Goal: Task Accomplishment & Management: Use online tool/utility

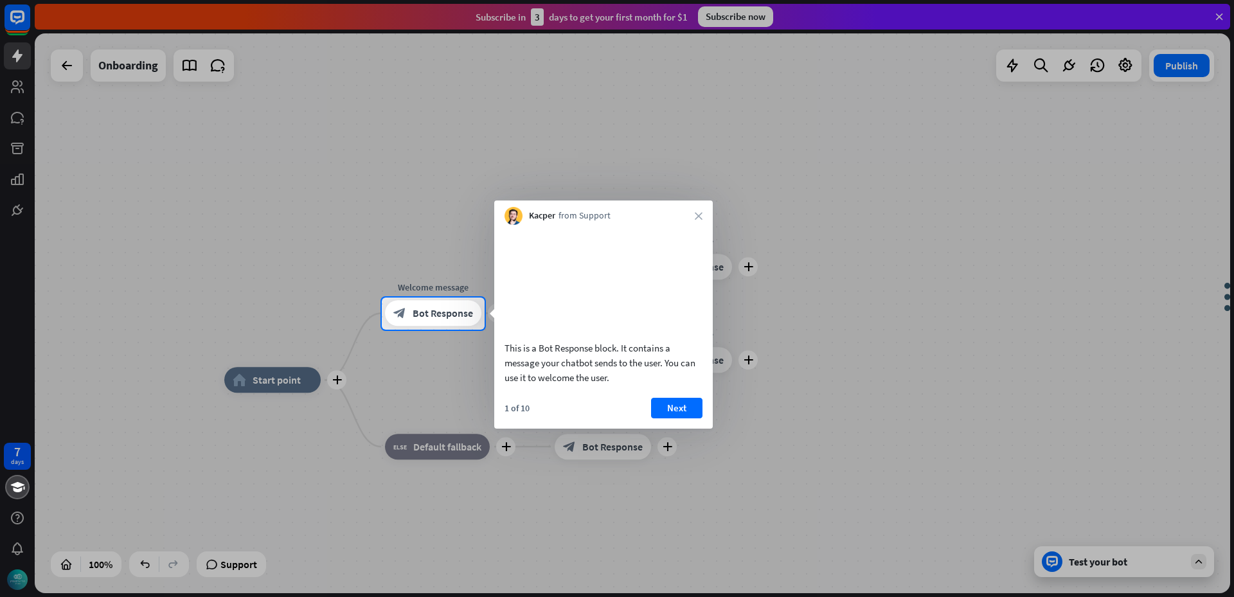
click at [752, 13] on div at bounding box center [617, 149] width 1234 height 298
click at [605, 275] on video at bounding box center [604, 280] width 198 height 99
click at [611, 359] on div "This is a Bot Response block. It contains a message your chatbot sends to the u…" at bounding box center [604, 363] width 198 height 44
drag, startPoint x: 540, startPoint y: 353, endPoint x: 579, endPoint y: 349, distance: 38.8
click at [579, 349] on div "This is a Bot Response block. It contains a message your chatbot sends to the u…" at bounding box center [604, 363] width 198 height 44
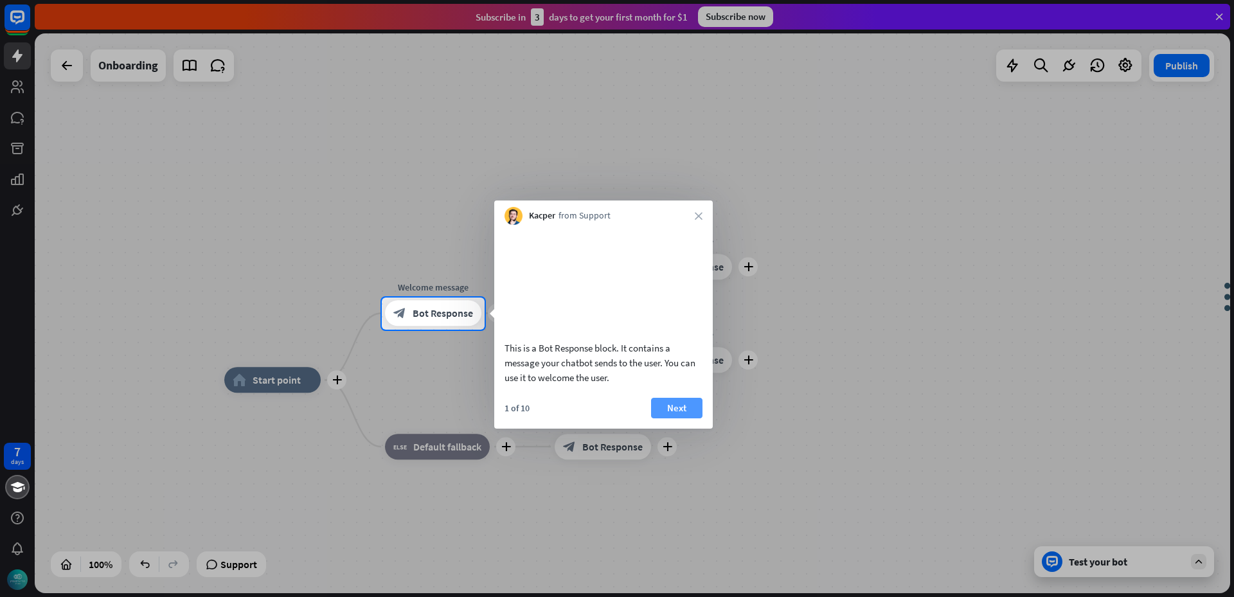
click at [665, 405] on button "Next" at bounding box center [676, 408] width 51 height 21
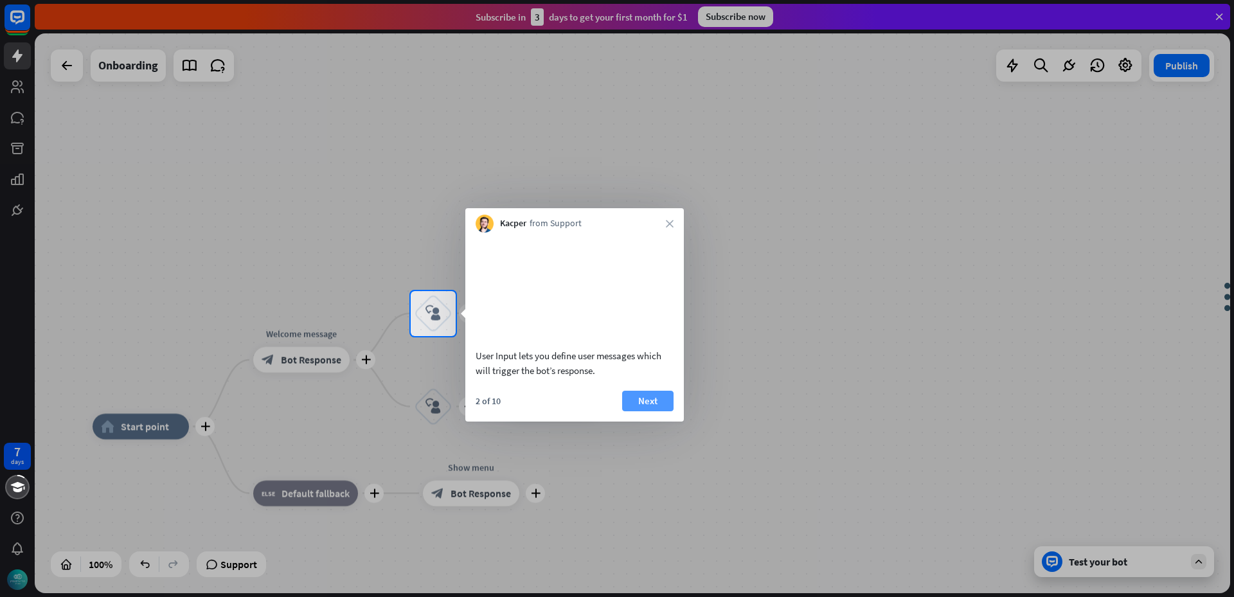
click at [658, 398] on button "Next" at bounding box center [647, 401] width 51 height 21
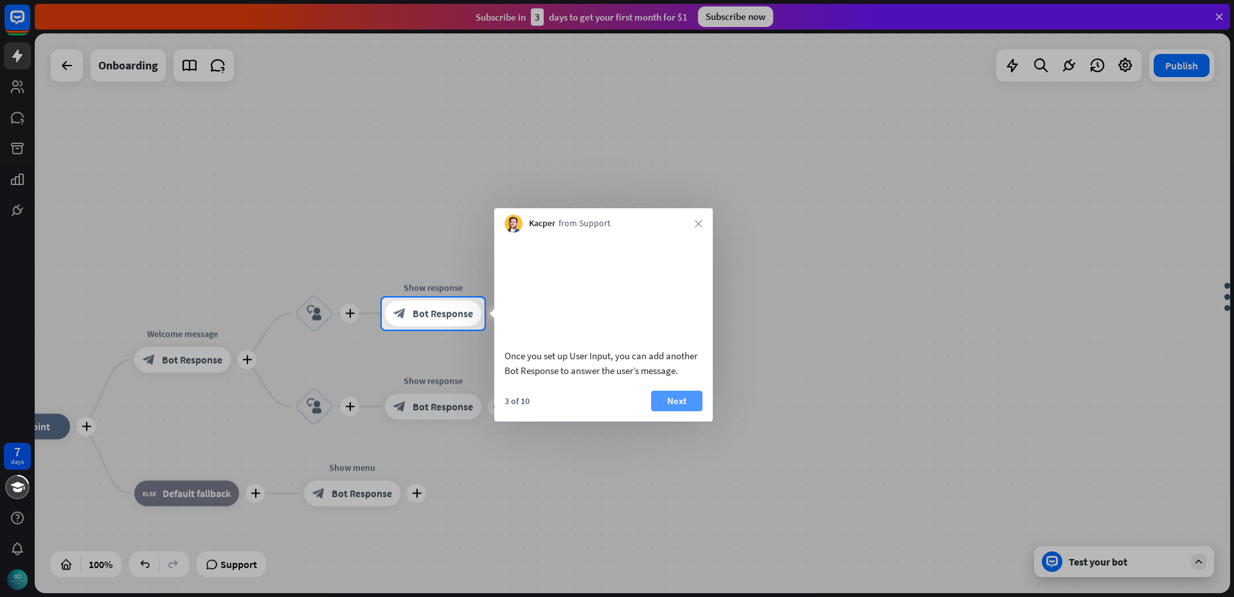
click at [660, 396] on button "Next" at bounding box center [676, 401] width 51 height 21
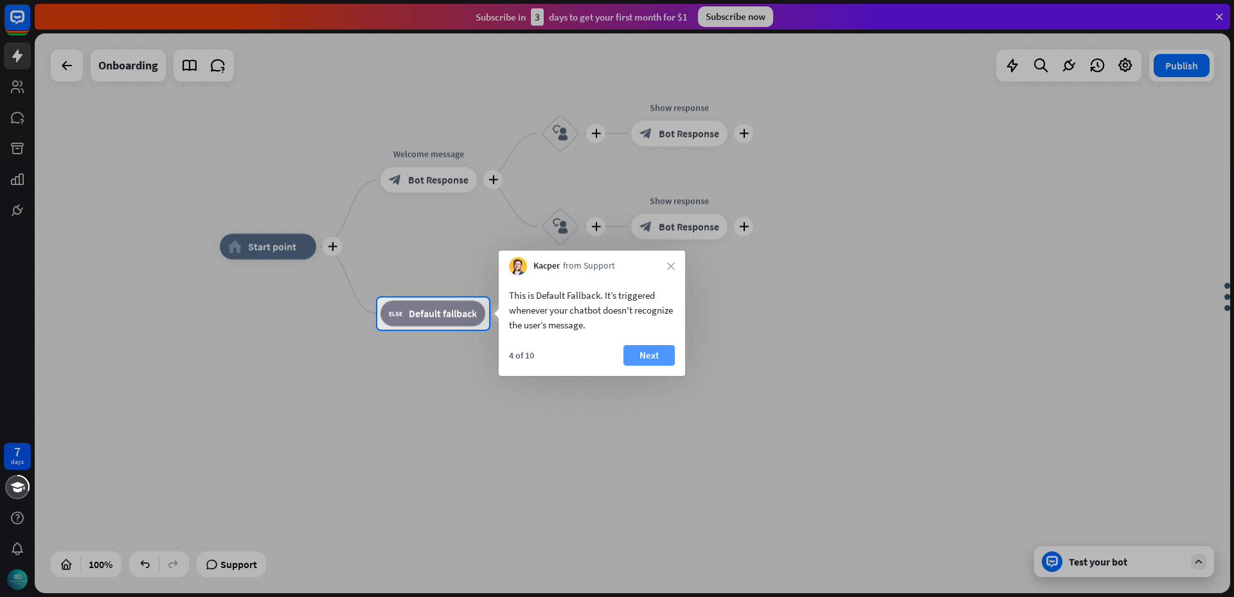
click at [654, 356] on button "Next" at bounding box center [649, 355] width 51 height 21
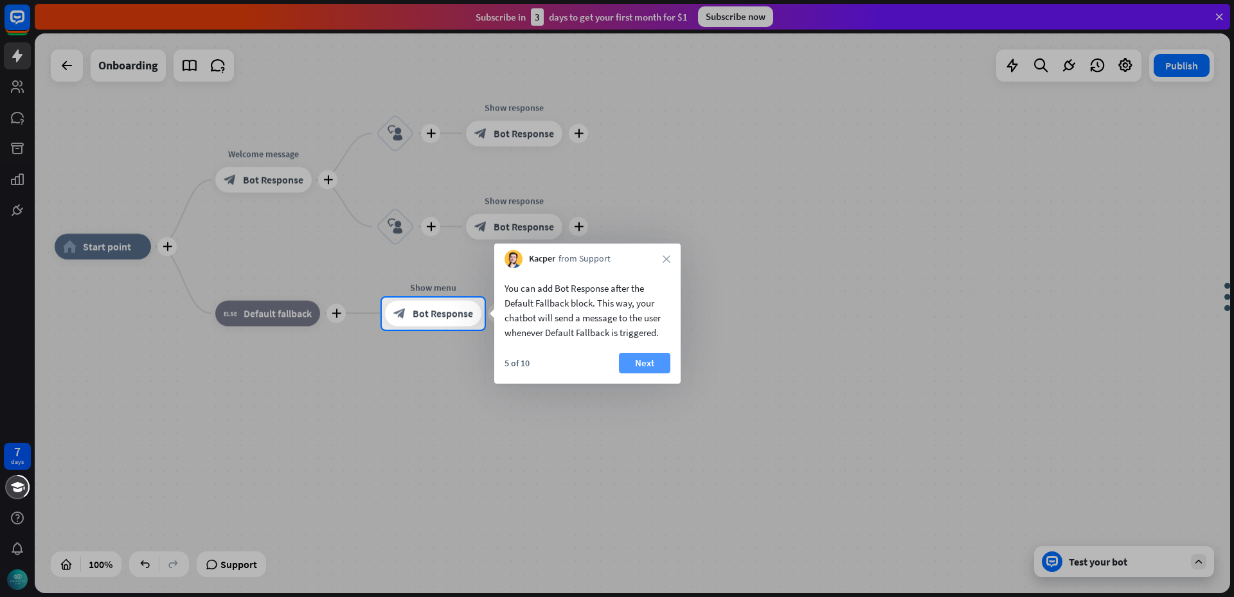
click at [647, 365] on button "Next" at bounding box center [644, 363] width 51 height 21
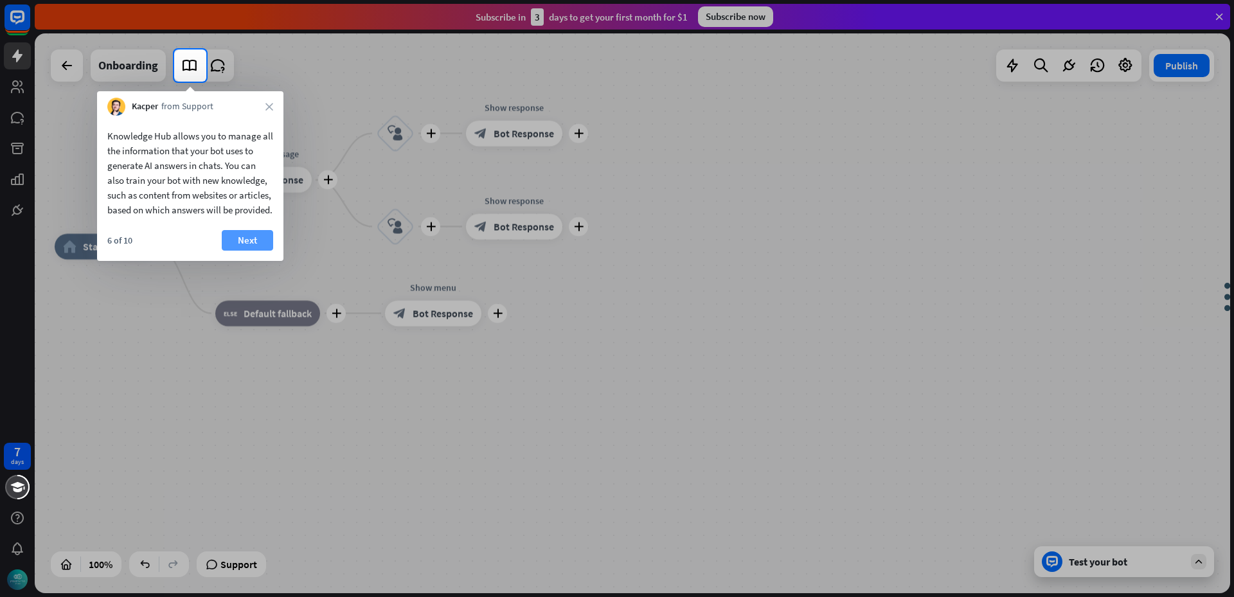
click at [247, 251] on button "Next" at bounding box center [247, 240] width 51 height 21
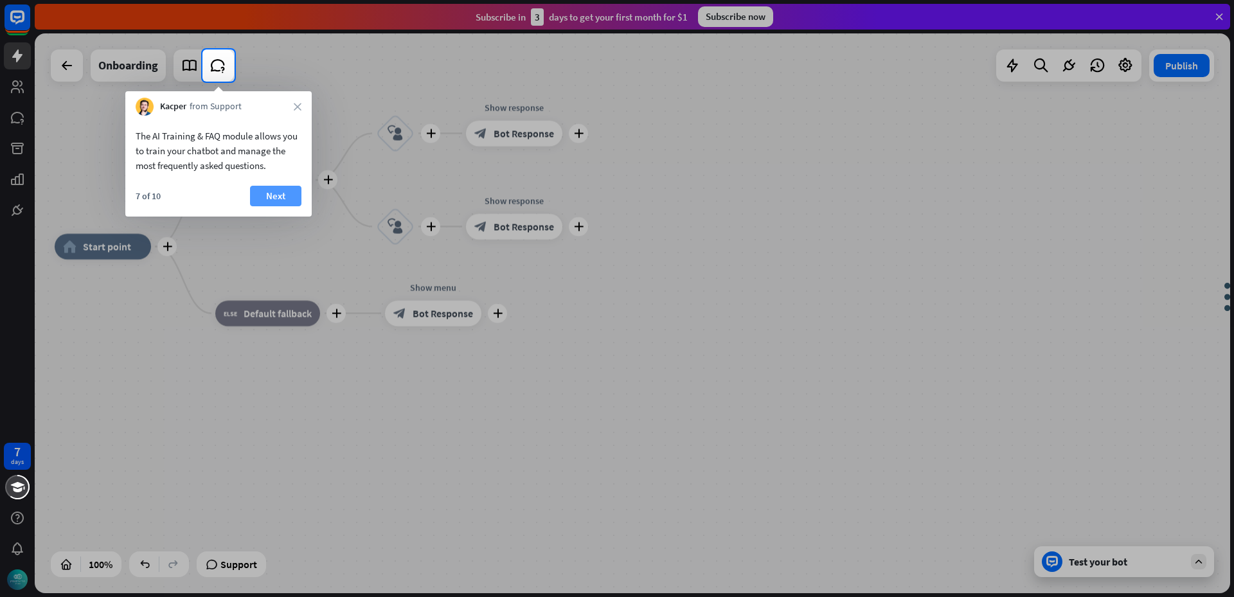
click at [286, 194] on button "Next" at bounding box center [275, 196] width 51 height 21
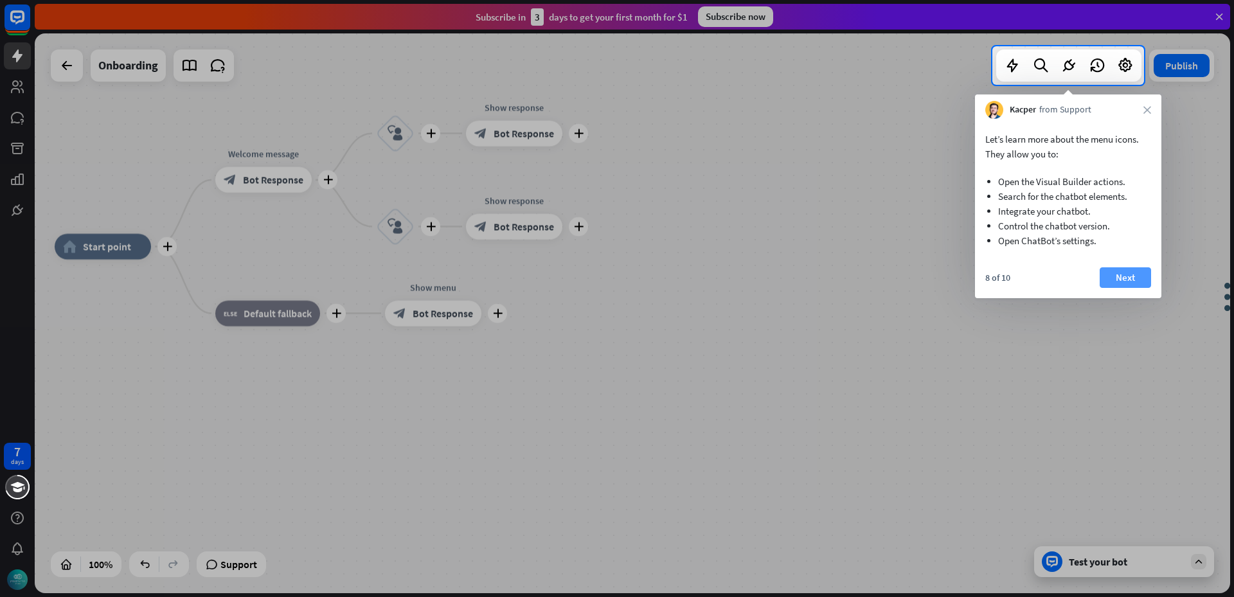
click at [1130, 276] on button "Next" at bounding box center [1125, 277] width 51 height 21
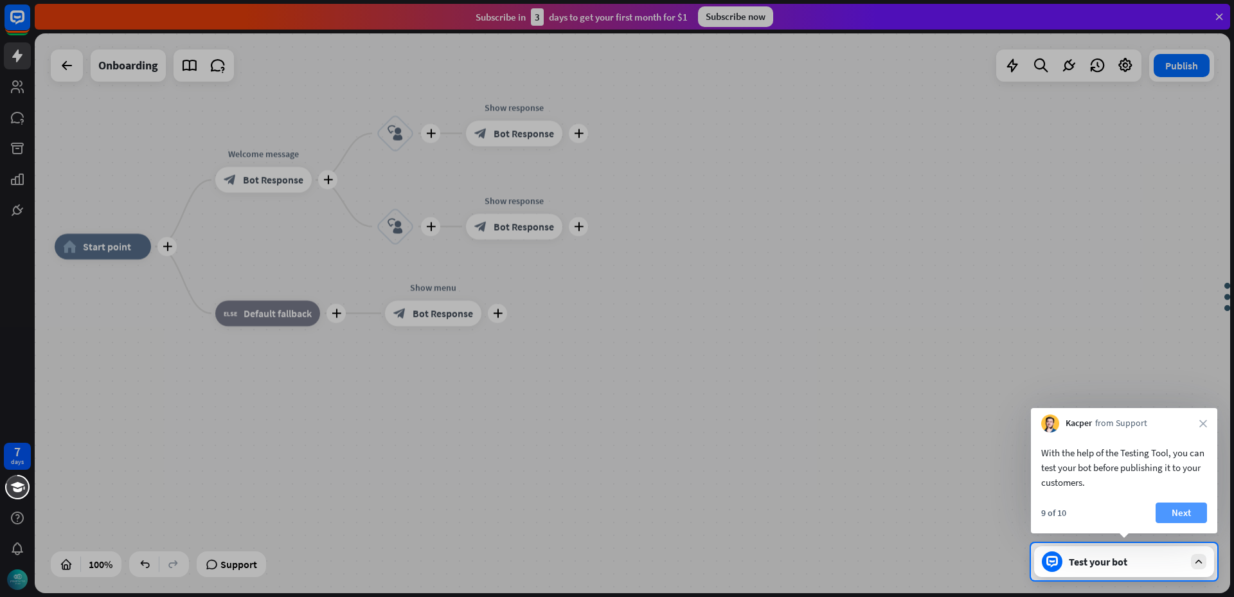
click at [1176, 510] on button "Next" at bounding box center [1181, 513] width 51 height 21
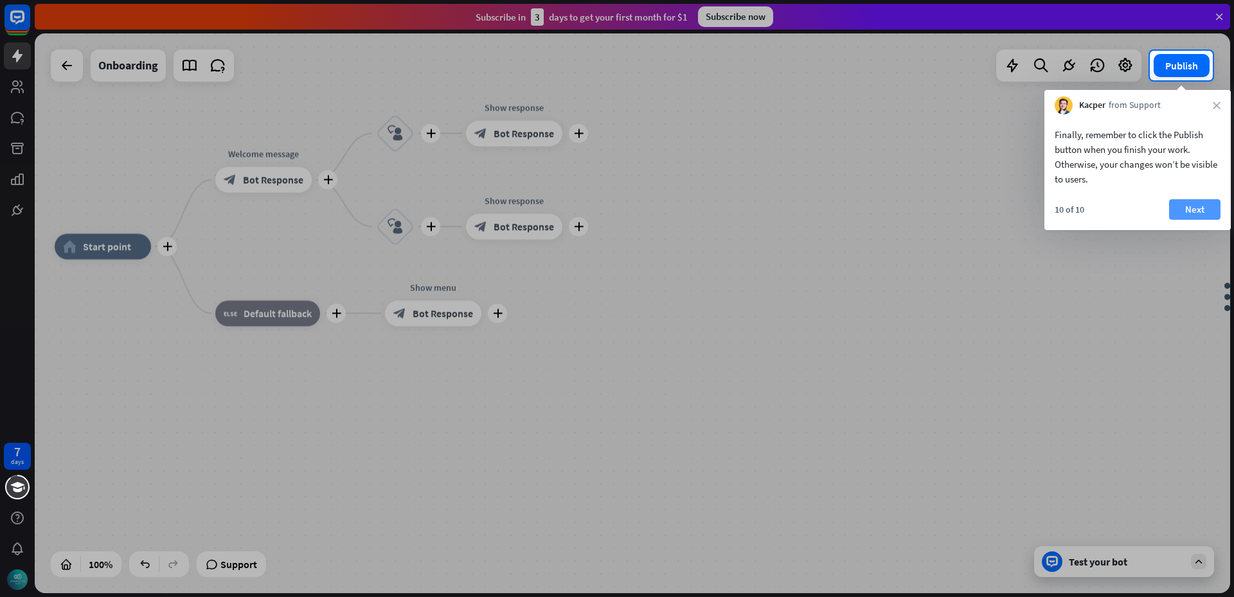
click at [1183, 206] on button "Next" at bounding box center [1194, 209] width 51 height 21
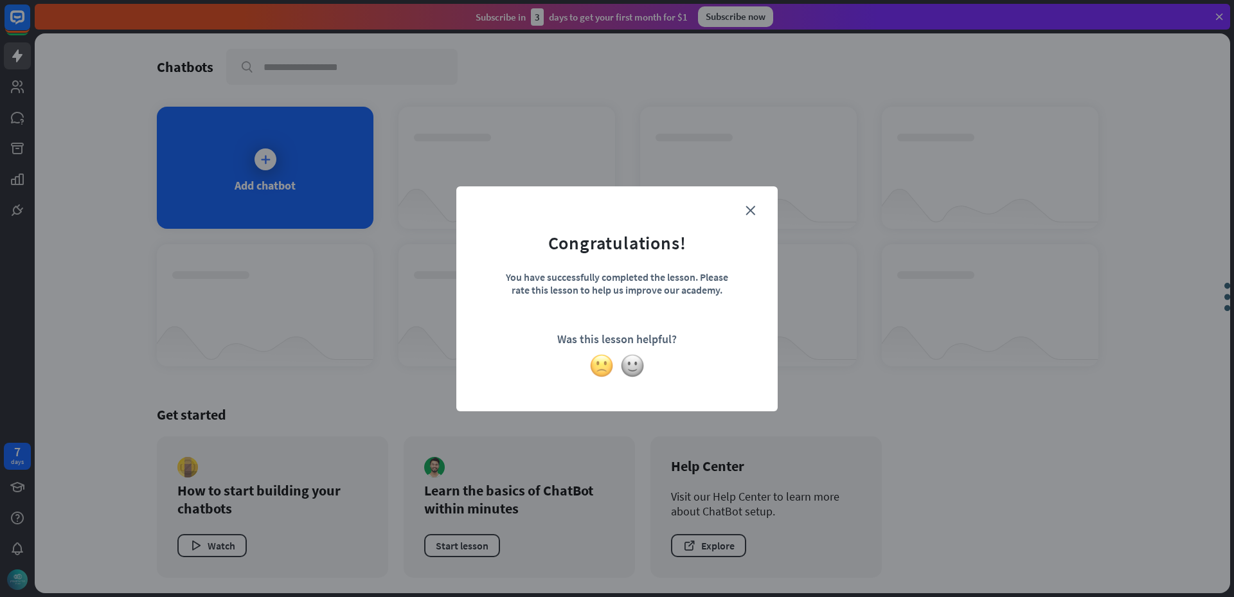
click at [598, 364] on img at bounding box center [601, 366] width 24 height 24
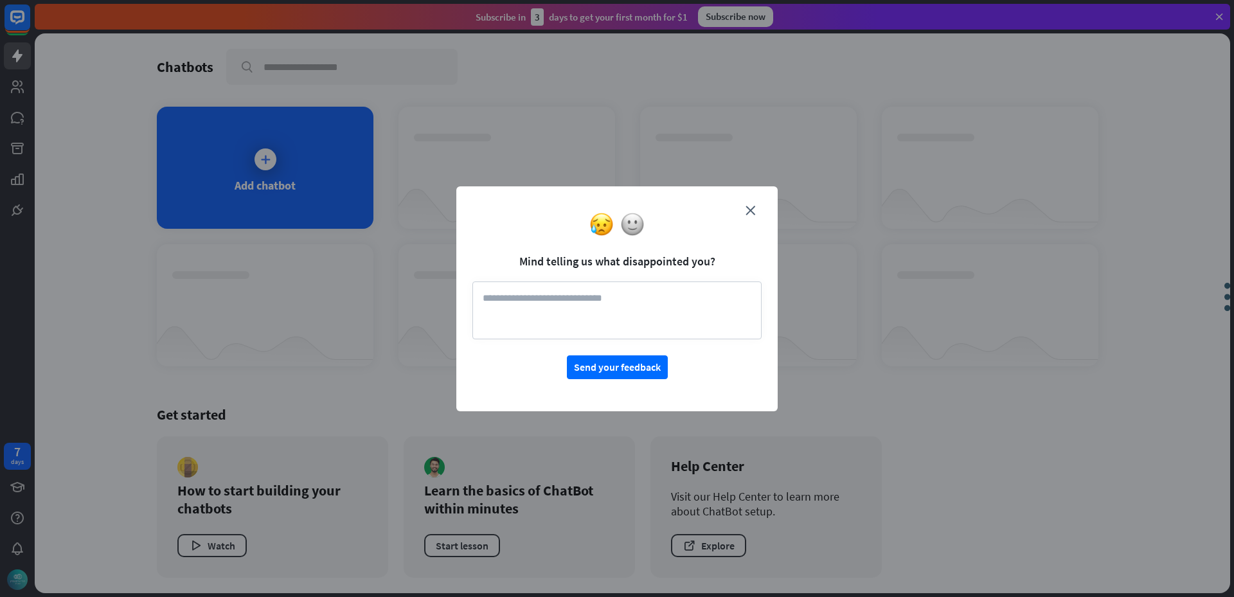
click at [500, 296] on textarea at bounding box center [616, 311] width 289 height 58
type textarea "**********"
click at [636, 365] on button "Send your feedback" at bounding box center [617, 367] width 101 height 24
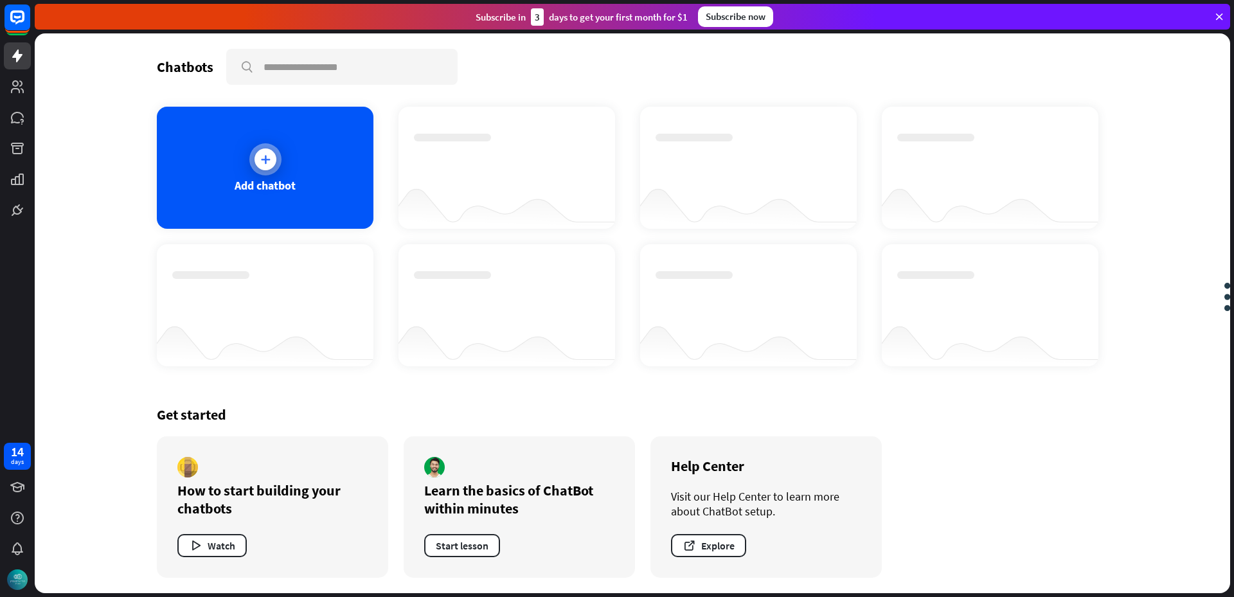
click at [274, 170] on div at bounding box center [265, 159] width 32 height 32
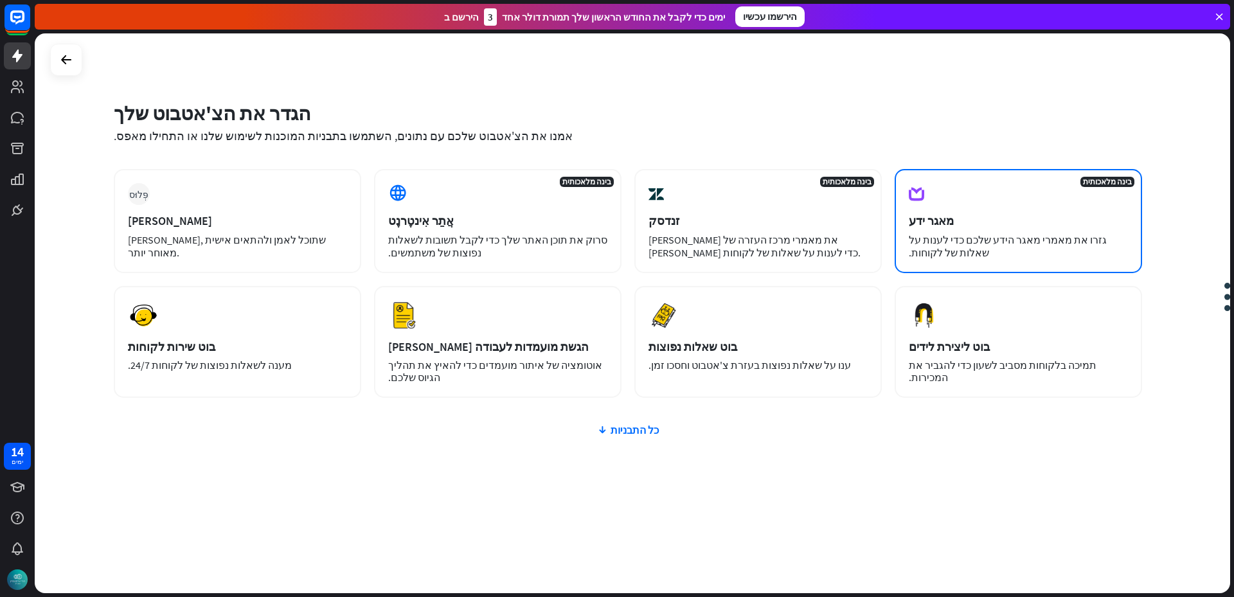
click at [1029, 213] on div "מאגר ידע" at bounding box center [1018, 220] width 219 height 15
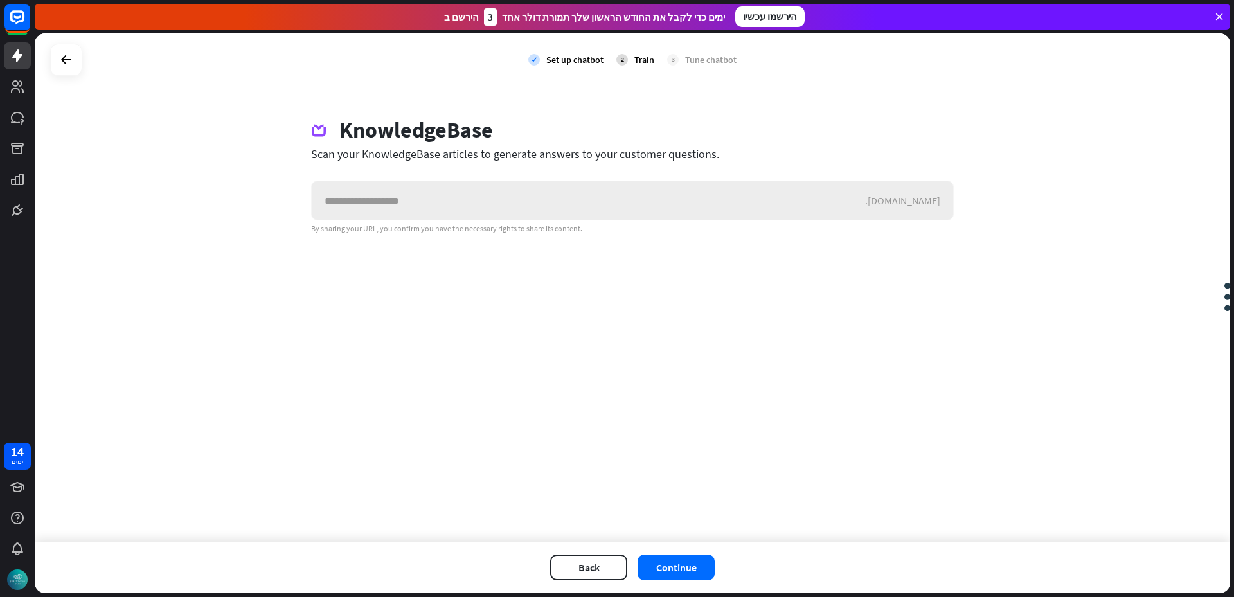
click at [391, 208] on input "text" at bounding box center [588, 200] width 553 height 39
click at [72, 55] on icon at bounding box center [65, 59] width 15 height 15
click at [849, 363] on div "לִסְגוֹר האם אתה רוצה לעזוב? עדיין לא אימנת את הבוט שלך. שָׁהוּת לַעֲזוֹב" at bounding box center [617, 298] width 1234 height 597
click at [865, 202] on input "text" at bounding box center [588, 200] width 553 height 39
click at [592, 567] on font "בְּחֲזָרָה" at bounding box center [589, 567] width 28 height 13
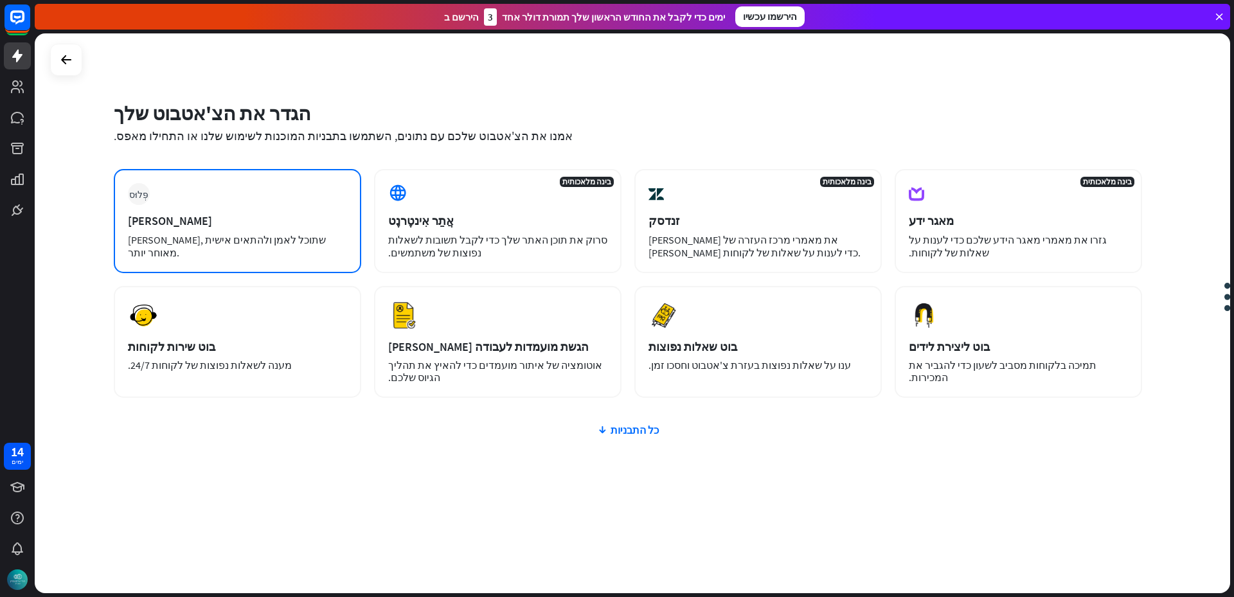
click at [192, 242] on font "[PERSON_NAME], שתוכל לאמן ולהתאים אישית מאוחר יותר." at bounding box center [227, 246] width 198 height 26
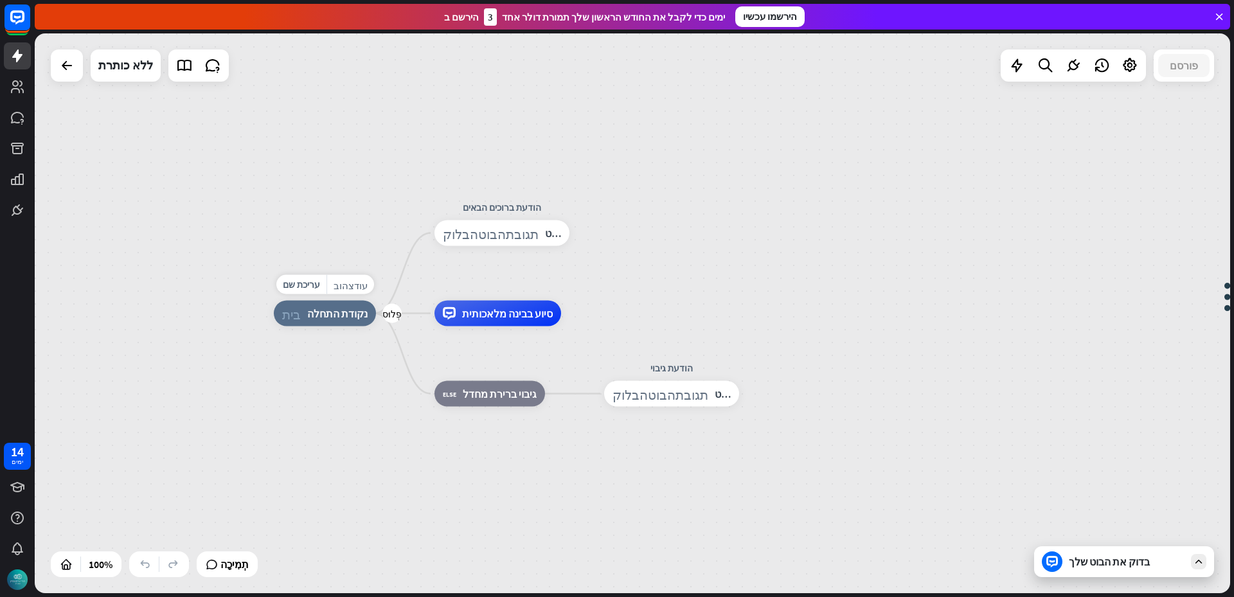
click at [330, 323] on div "בית_2 נקודת התחלה" at bounding box center [325, 314] width 102 height 26
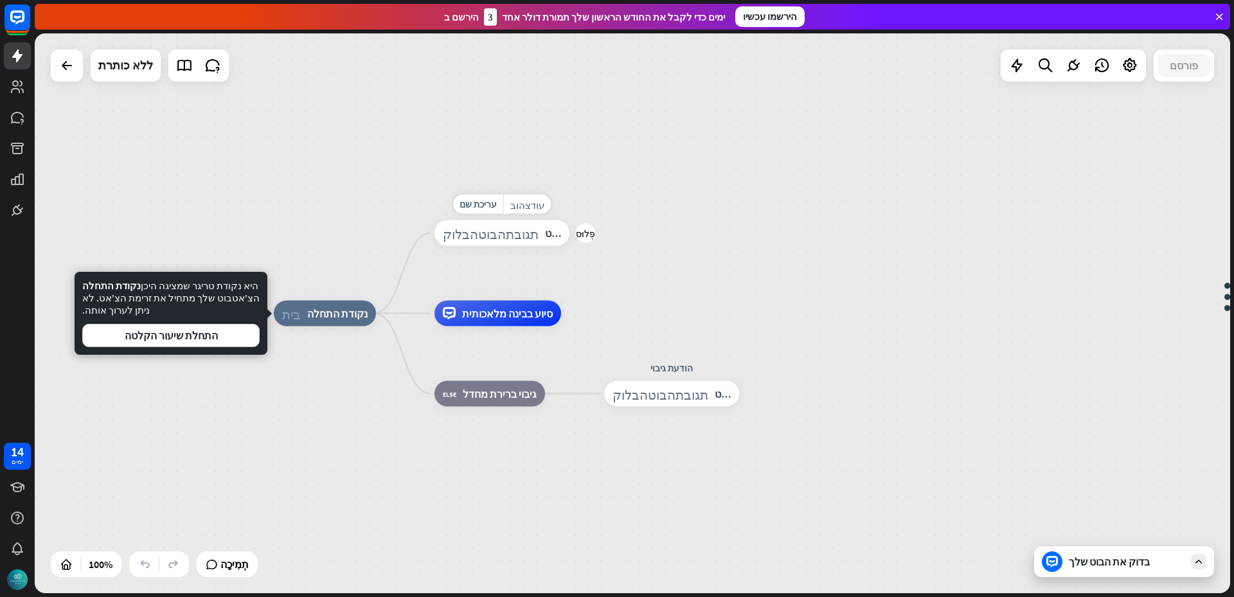
click at [549, 234] on font "תגובת בוט" at bounding box center [567, 233] width 44 height 13
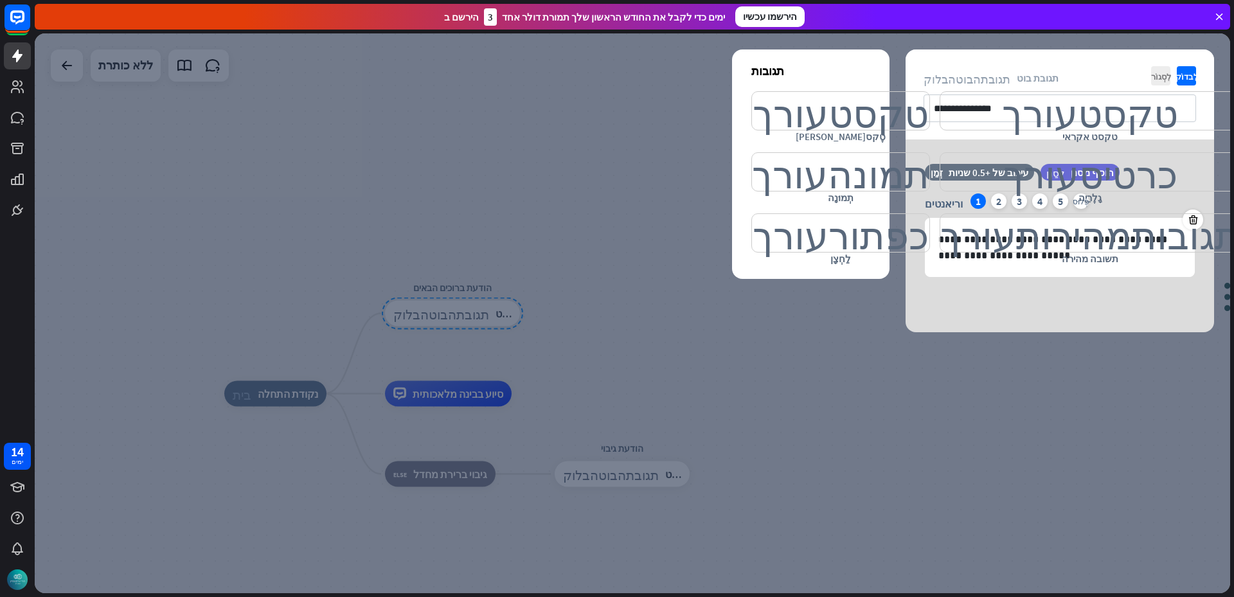
click at [487, 237] on div at bounding box center [633, 313] width 1196 height 560
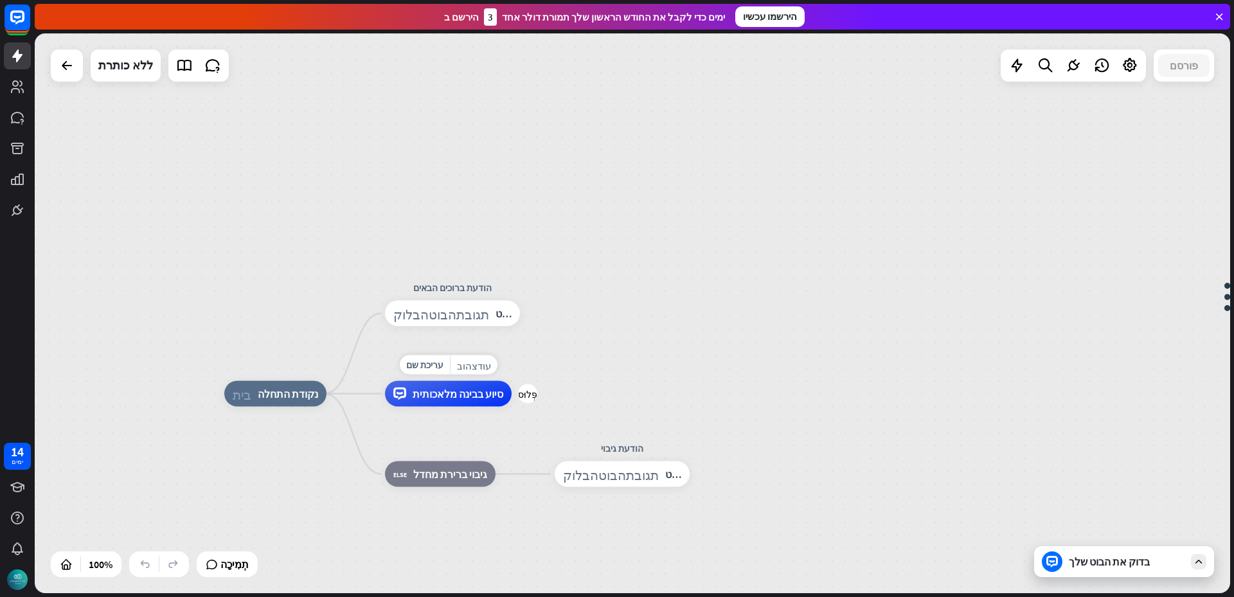
click at [462, 404] on div "סיוע בבינה מלאכותית" at bounding box center [448, 394] width 127 height 26
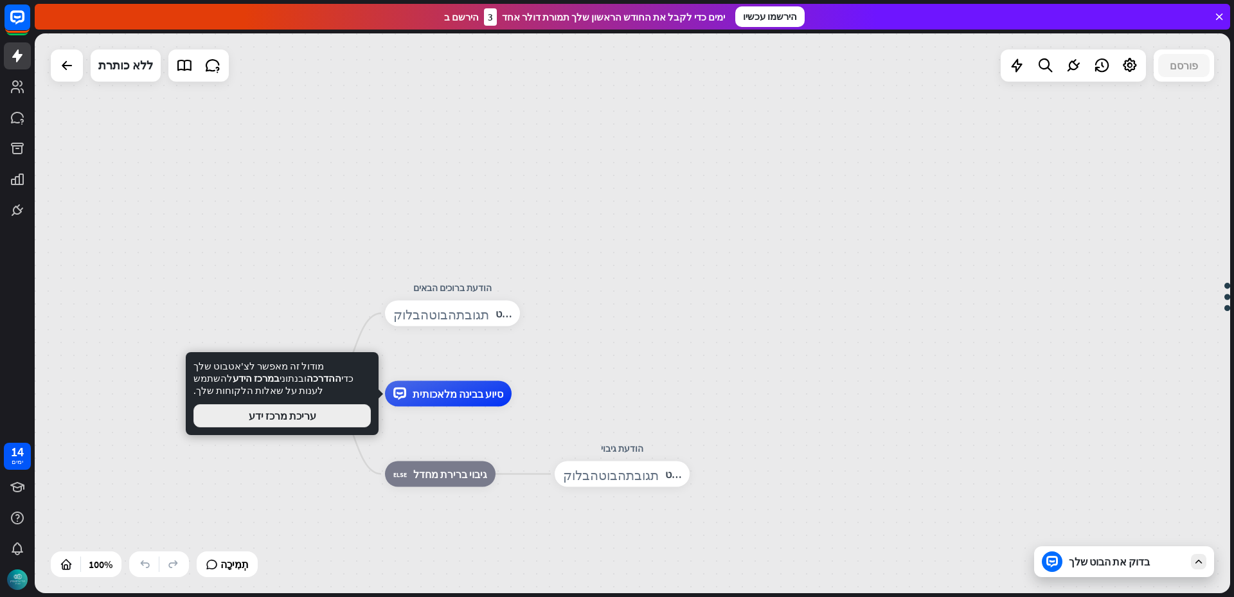
click at [308, 420] on font "עריכת מרכז ידע" at bounding box center [282, 415] width 67 height 13
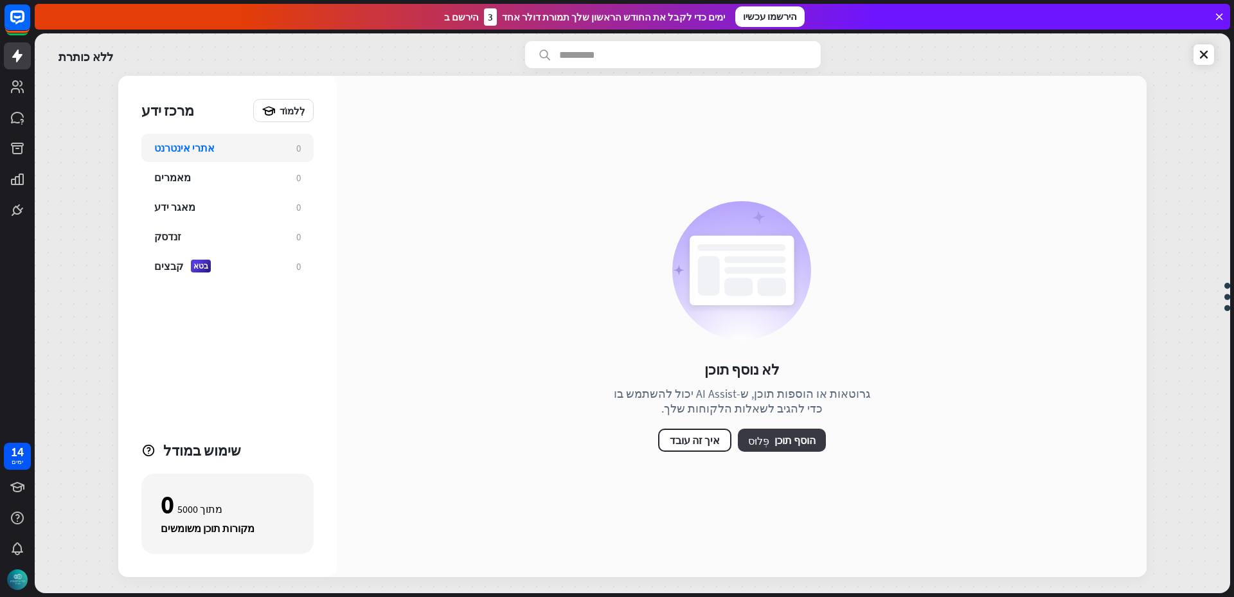
click at [795, 444] on font "הוסף תוכן" at bounding box center [795, 440] width 41 height 13
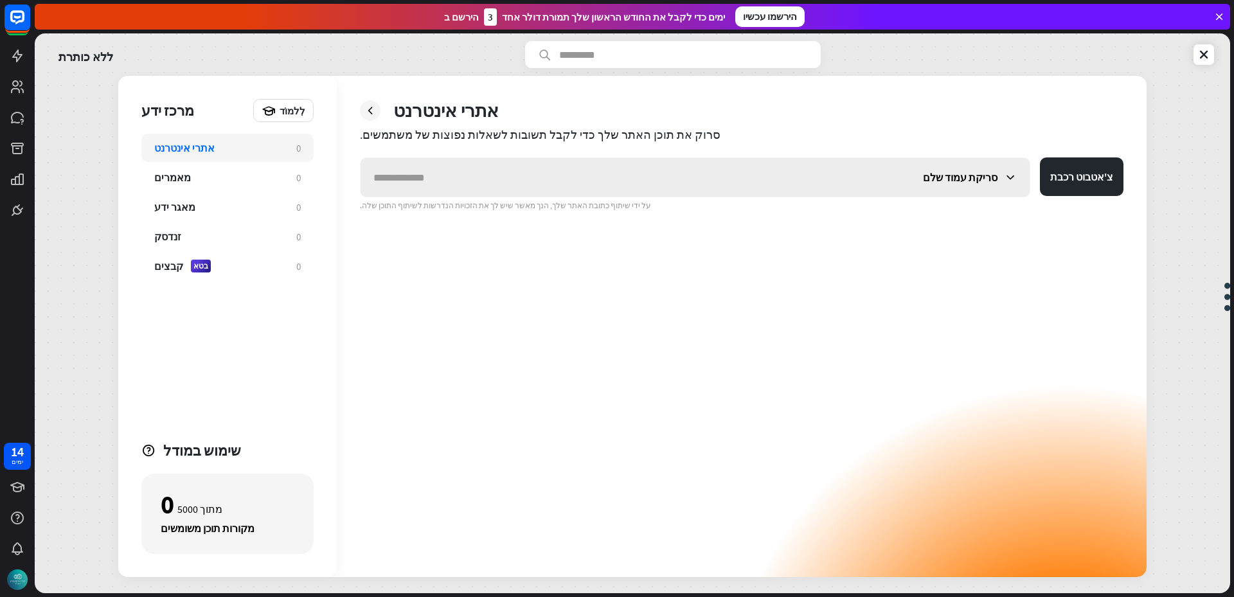
click at [453, 177] on input "text" at bounding box center [636, 177] width 550 height 39
click at [1012, 175] on icon at bounding box center [1010, 177] width 13 height 13
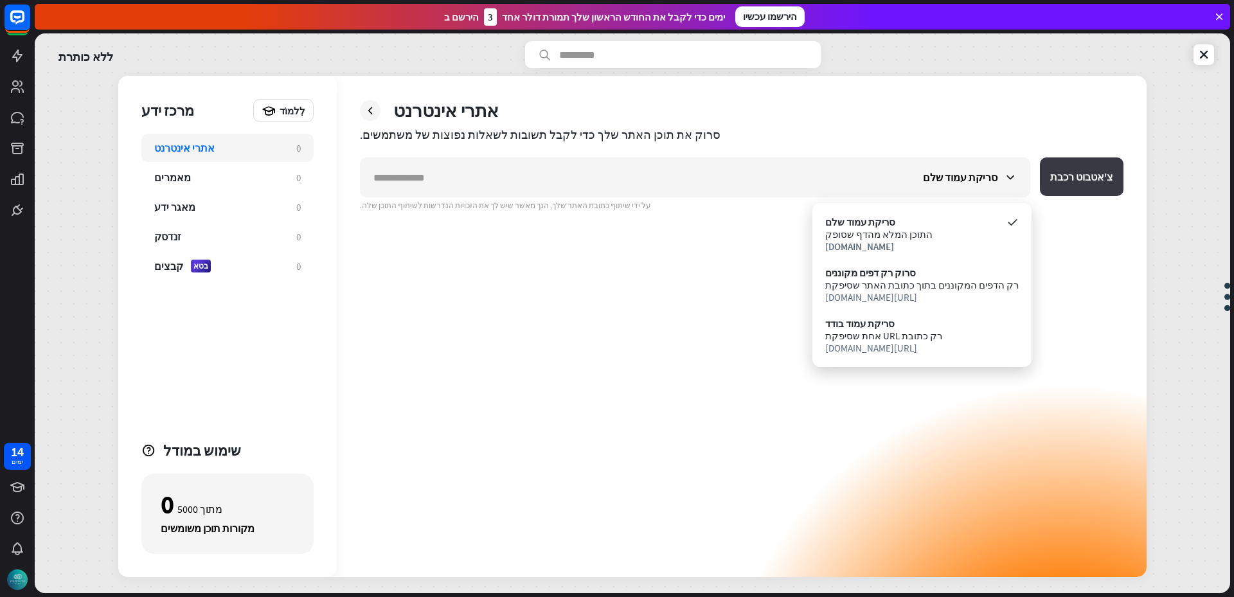
click at [1094, 175] on font "צ'אטבוט רכבת" at bounding box center [1081, 176] width 63 height 13
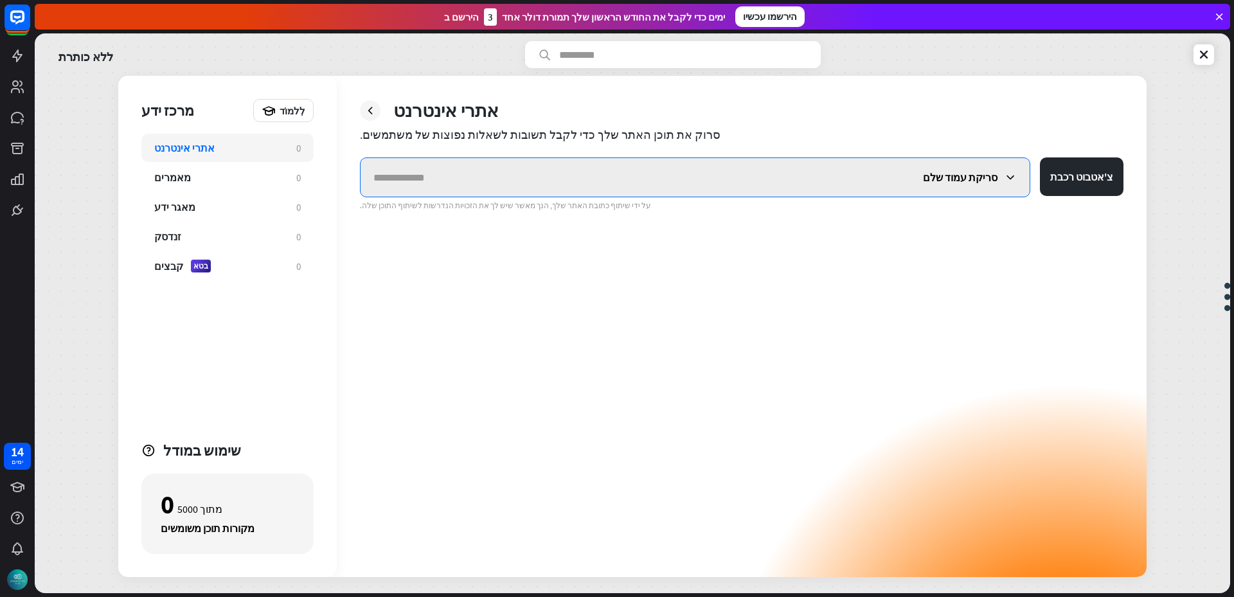
click at [856, 176] on input "text" at bounding box center [636, 177] width 550 height 39
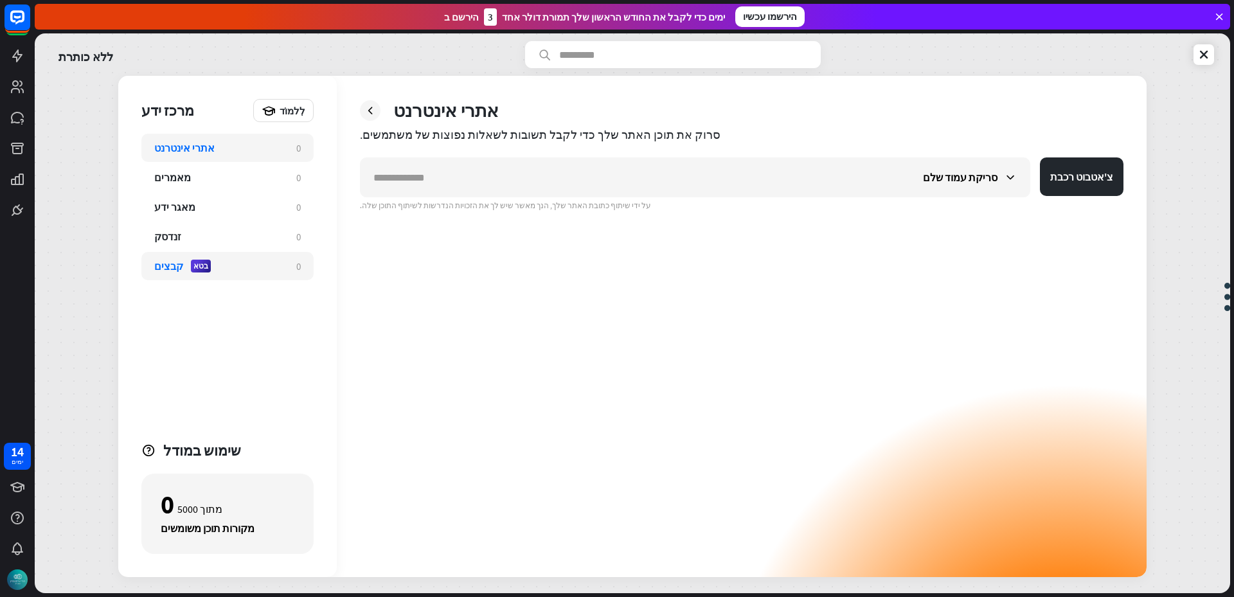
click at [175, 264] on font "קבצים" at bounding box center [168, 266] width 29 height 13
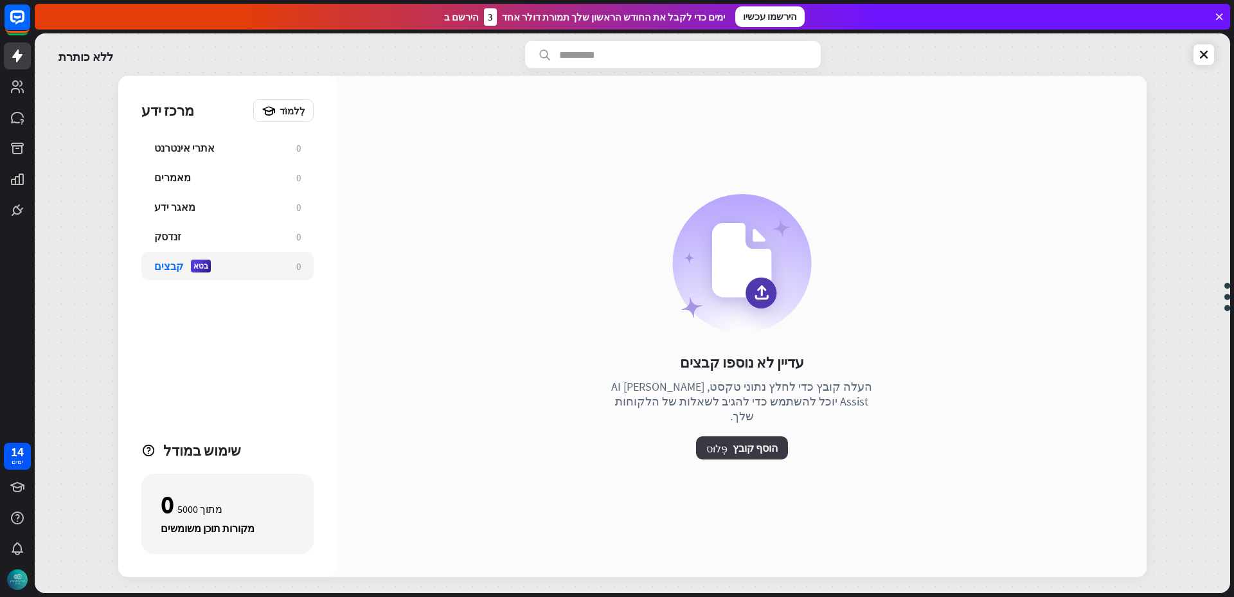
click at [750, 442] on font "הוסף קובץ" at bounding box center [755, 448] width 45 height 13
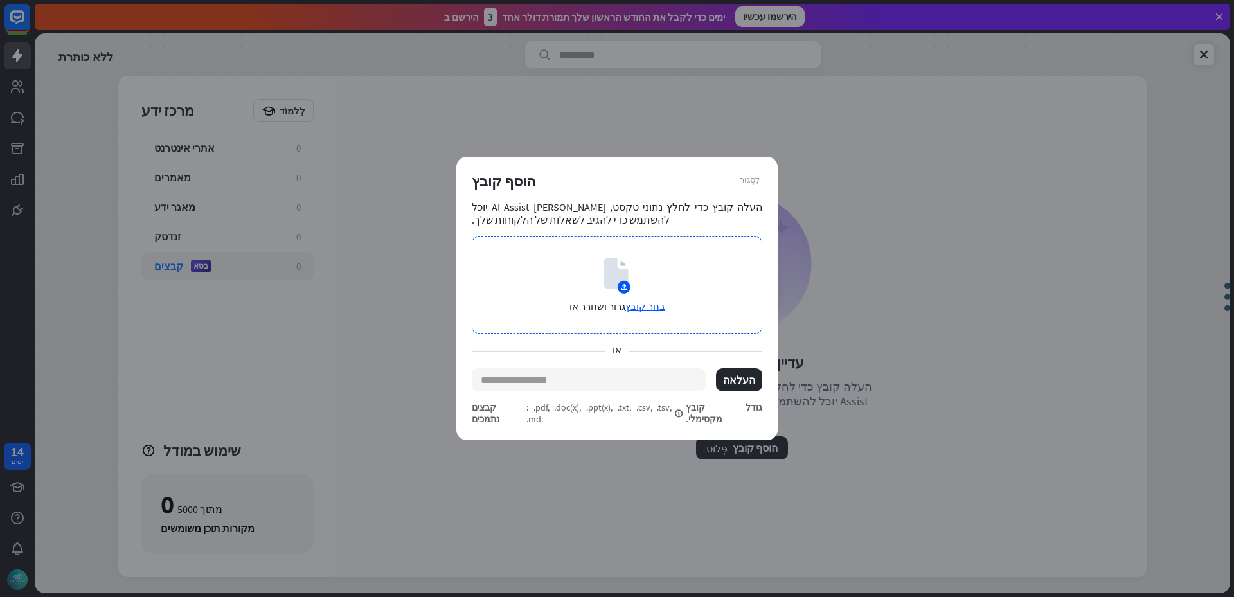
drag, startPoint x: 636, startPoint y: 317, endPoint x: 482, endPoint y: 266, distance: 161.8
drag, startPoint x: 482, startPoint y: 266, endPoint x: 653, endPoint y: 311, distance: 176.8
click at [653, 311] on font "בחר קובץ" at bounding box center [645, 306] width 40 height 12
click at [646, 312] on font "בחר קובץ" at bounding box center [645, 306] width 40 height 12
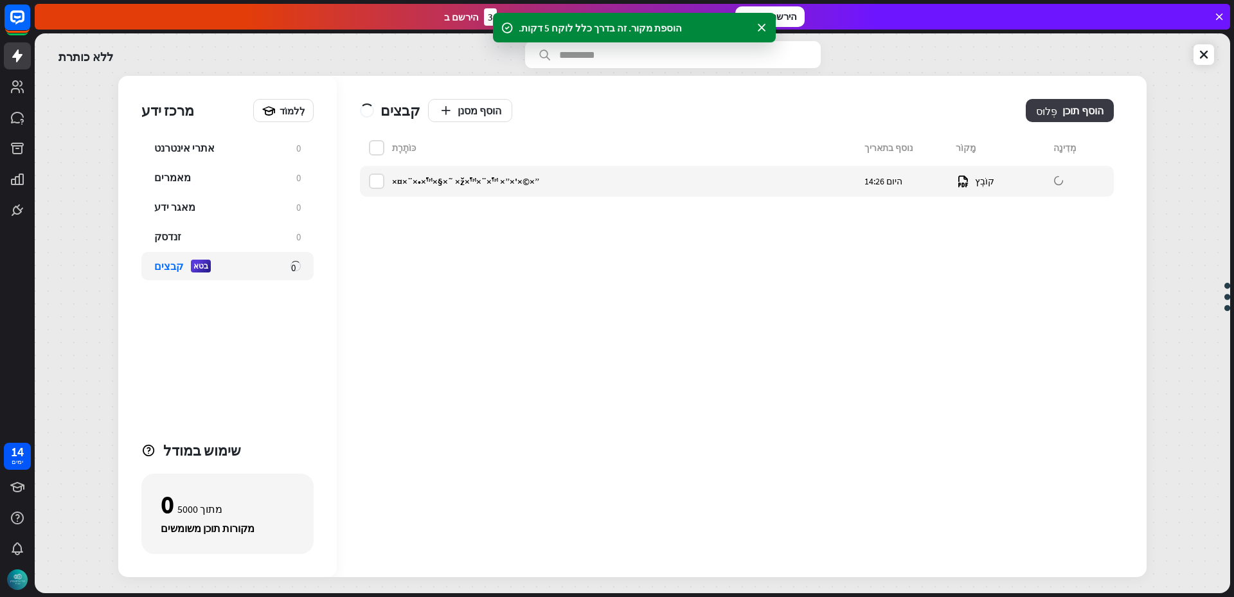
click at [1088, 110] on font "הוסף תוכן" at bounding box center [1083, 110] width 41 height 13
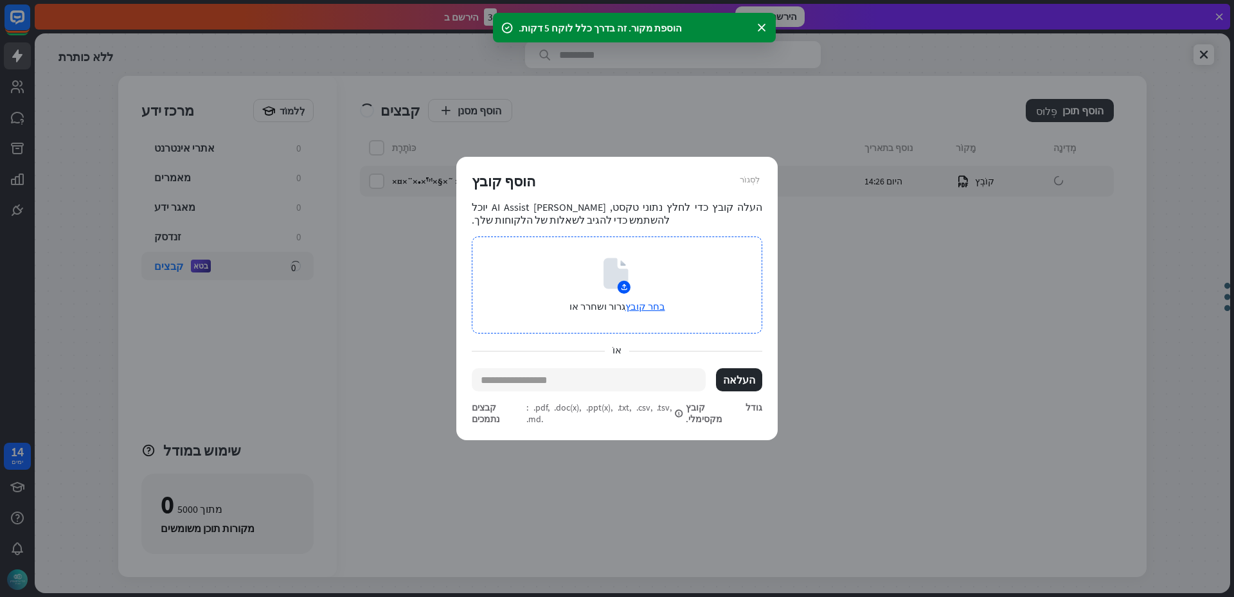
click at [651, 312] on font "בחר קובץ" at bounding box center [645, 306] width 40 height 12
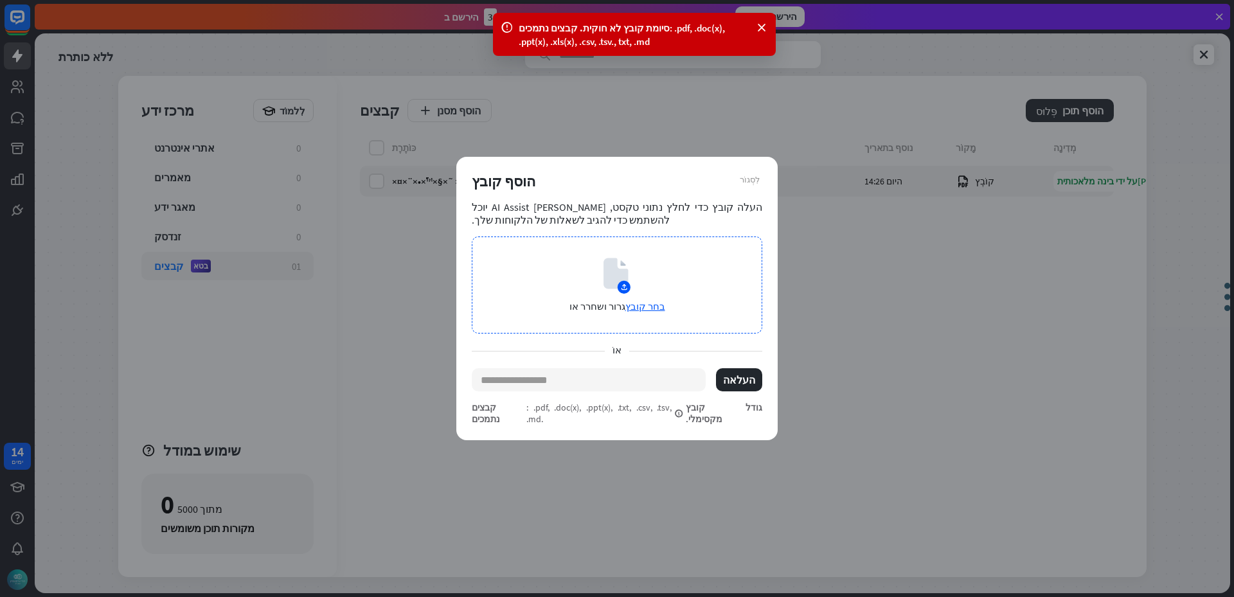
click at [651, 312] on font "בחר קובץ" at bounding box center [645, 306] width 40 height 12
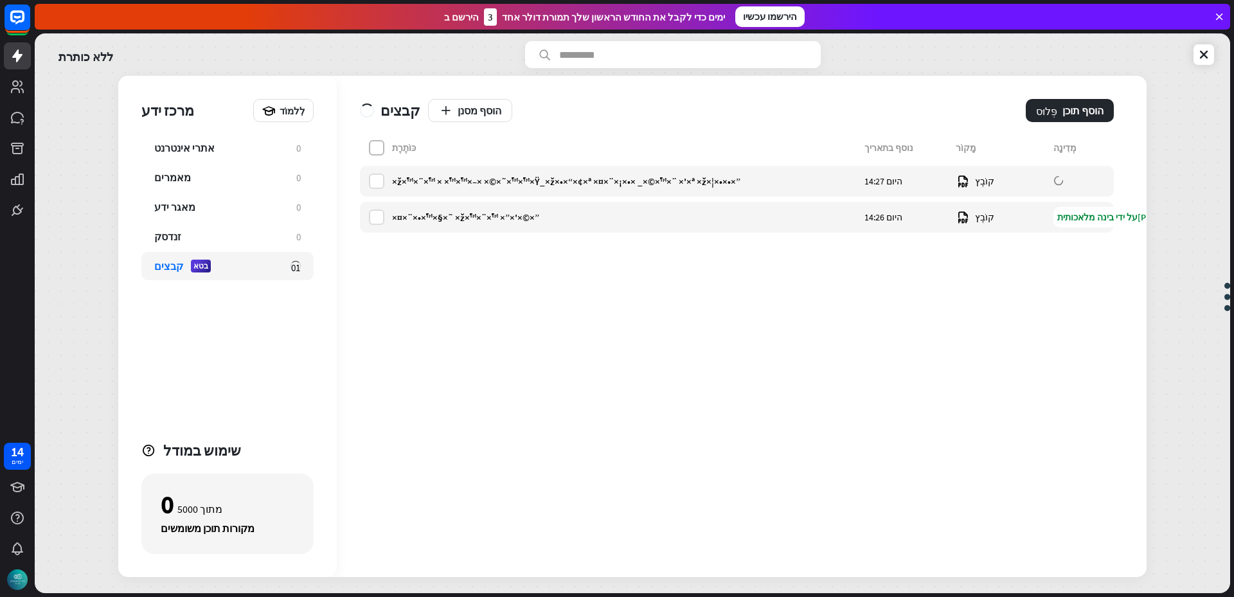
click at [378, 146] on label at bounding box center [376, 147] width 15 height 15
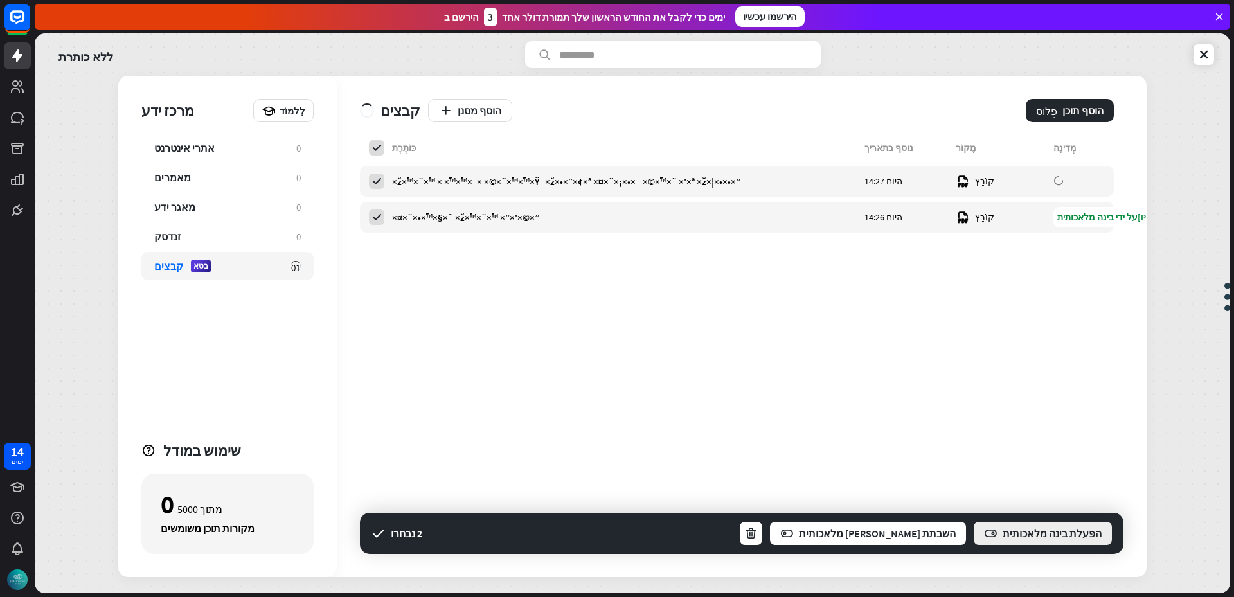
click at [1007, 537] on font "הפעלת בינה מלאכותית" at bounding box center [1052, 533] width 99 height 13
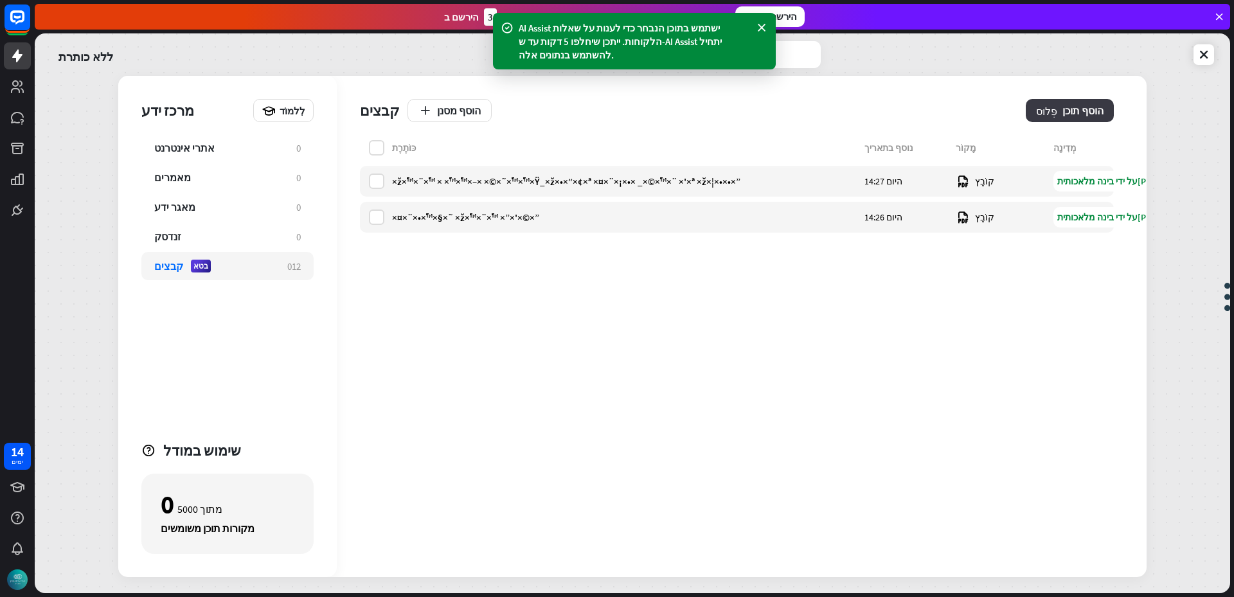
drag, startPoint x: 1023, startPoint y: 109, endPoint x: 1097, endPoint y: 111, distance: 73.3
click at [1097, 111] on font "הוסף תוכן" at bounding box center [1083, 110] width 41 height 13
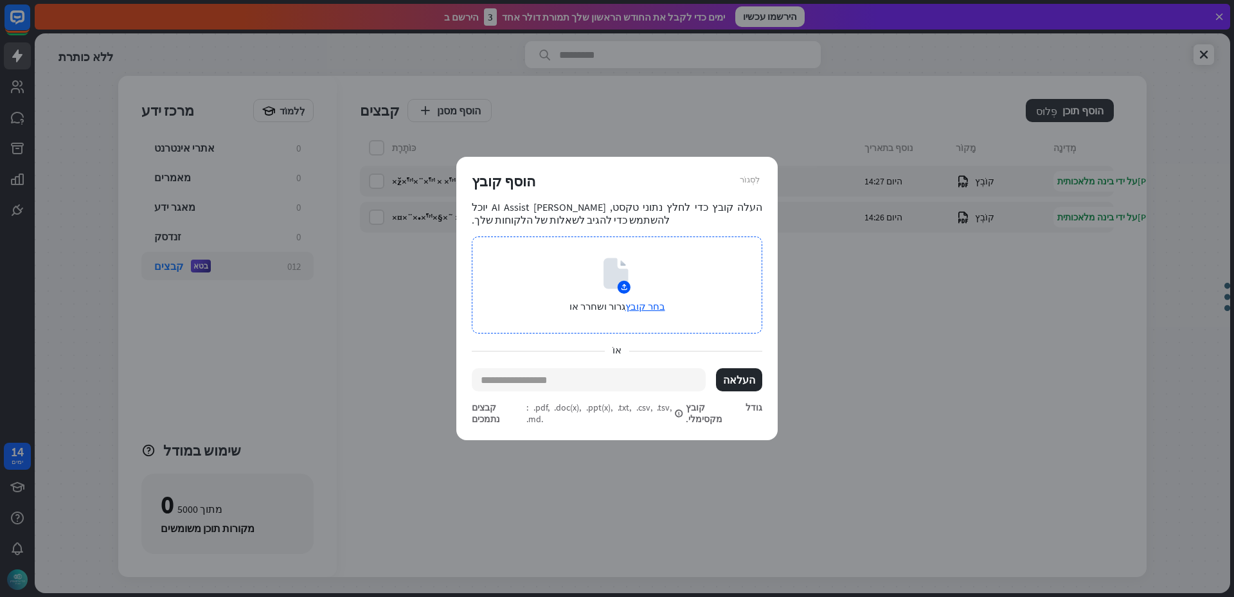
click at [652, 312] on font "בחר קובץ" at bounding box center [645, 306] width 40 height 12
click at [646, 310] on font "בחר קובץ" at bounding box center [645, 306] width 40 height 12
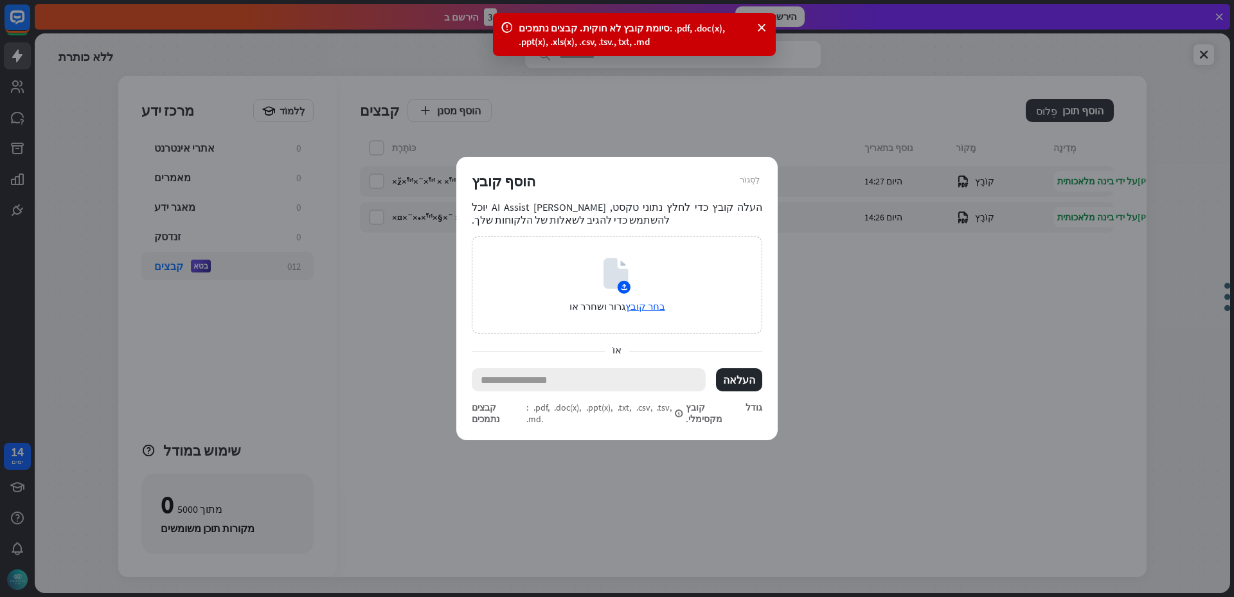
click at [553, 381] on input "text" at bounding box center [589, 379] width 234 height 23
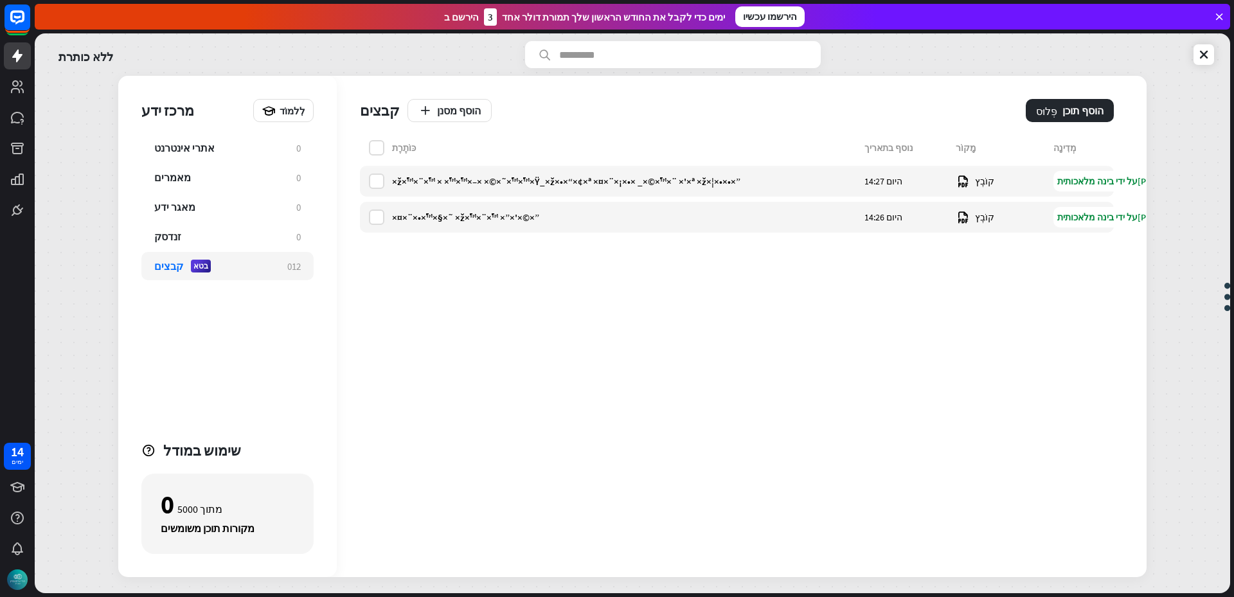
click at [858, 294] on div "לִסְגוֹר הוסף קובץ העלה קובץ כדי לחלץ נתוני טקסט, [PERSON_NAME] AI Assist יוכל …" at bounding box center [617, 298] width 1234 height 597
click at [164, 208] on font "מאגר ידע" at bounding box center [174, 207] width 41 height 13
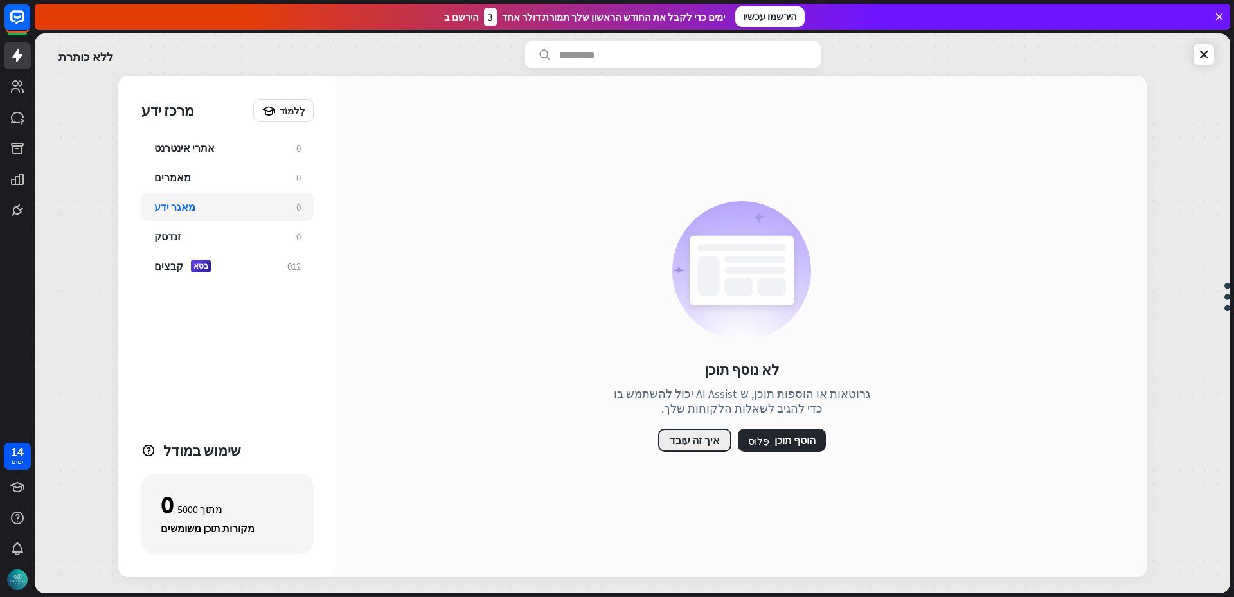
click at [694, 440] on font "איך זה עובד" at bounding box center [695, 440] width 50 height 13
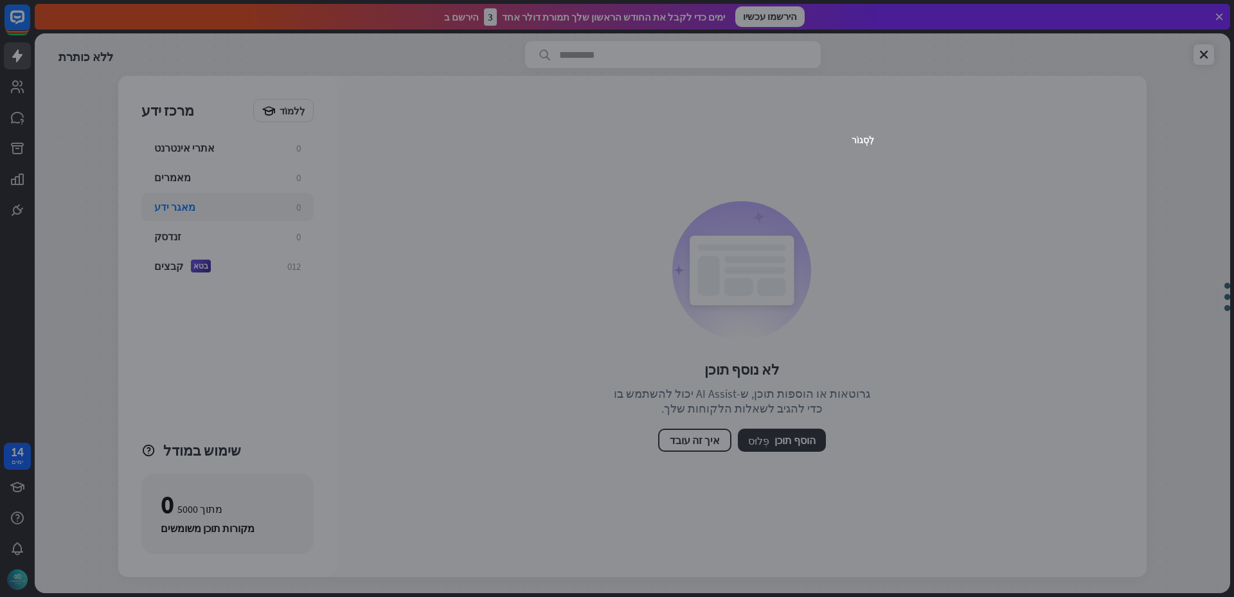
click at [909, 432] on div "לִסְגוֹר" at bounding box center [617, 298] width 1234 height 597
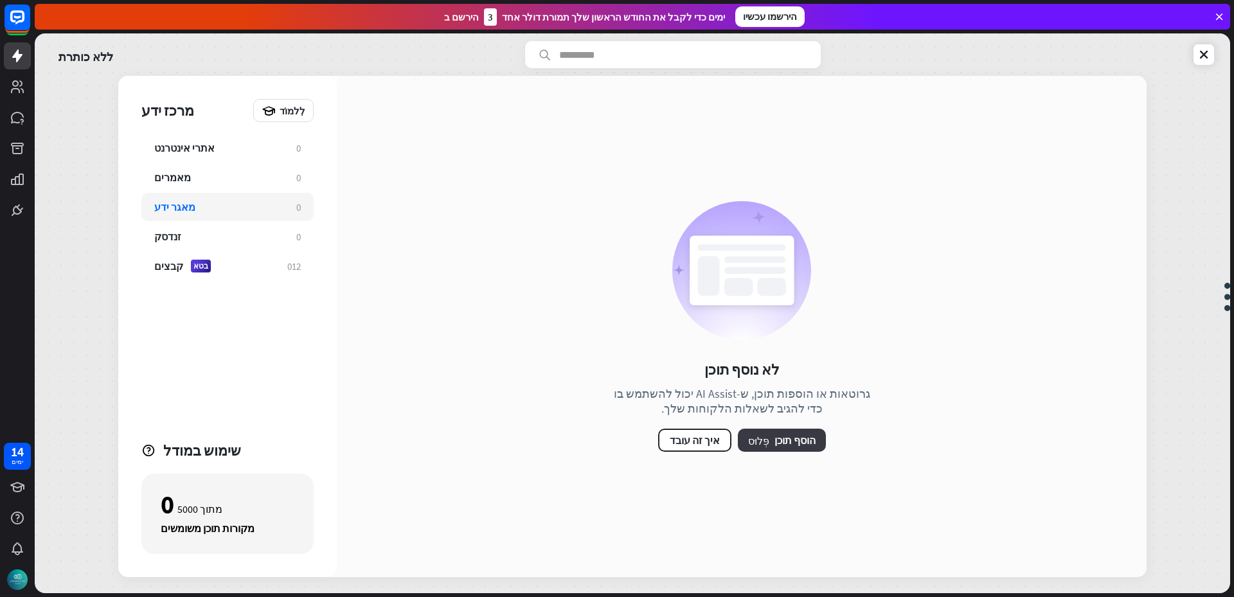
click at [799, 436] on font "הוסף תוכן" at bounding box center [795, 440] width 41 height 13
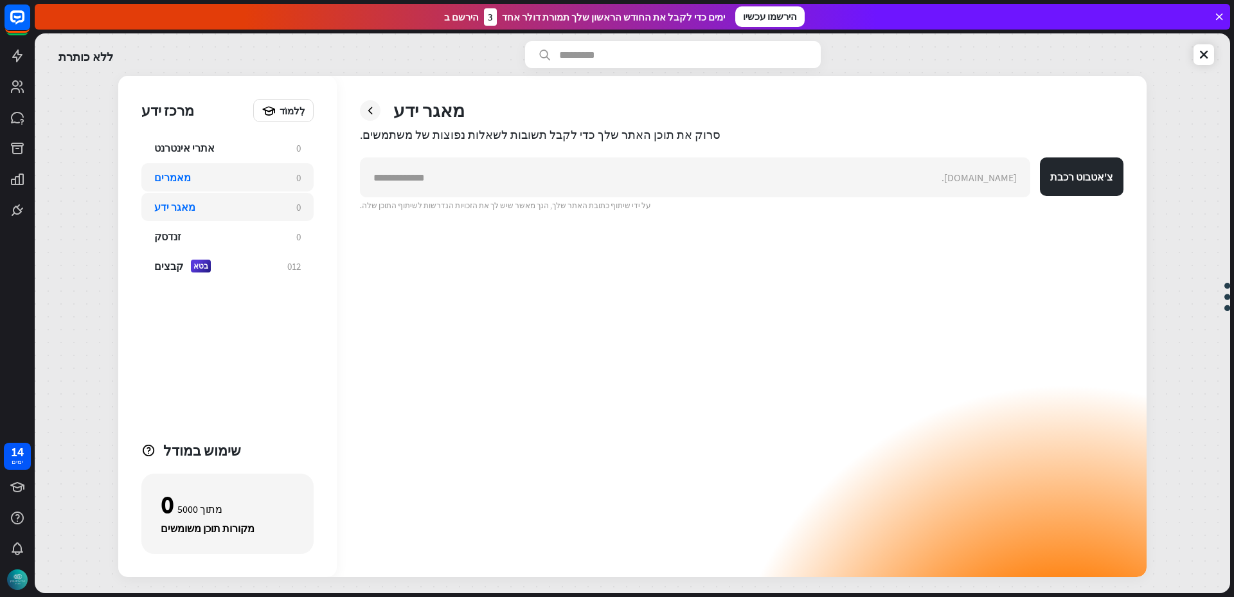
click at [190, 175] on div "מאמרים" at bounding box center [218, 177] width 129 height 13
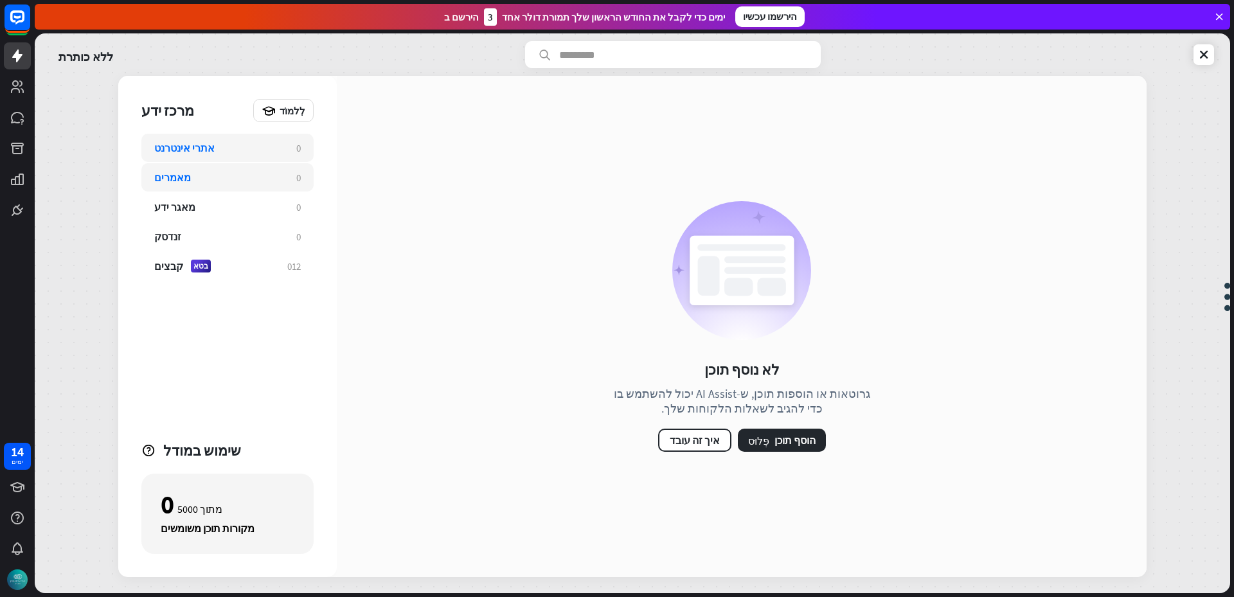
click at [209, 145] on font "אתרי אינטרנט" at bounding box center [184, 147] width 60 height 13
click at [202, 267] on font "בטא" at bounding box center [200, 266] width 15 height 10
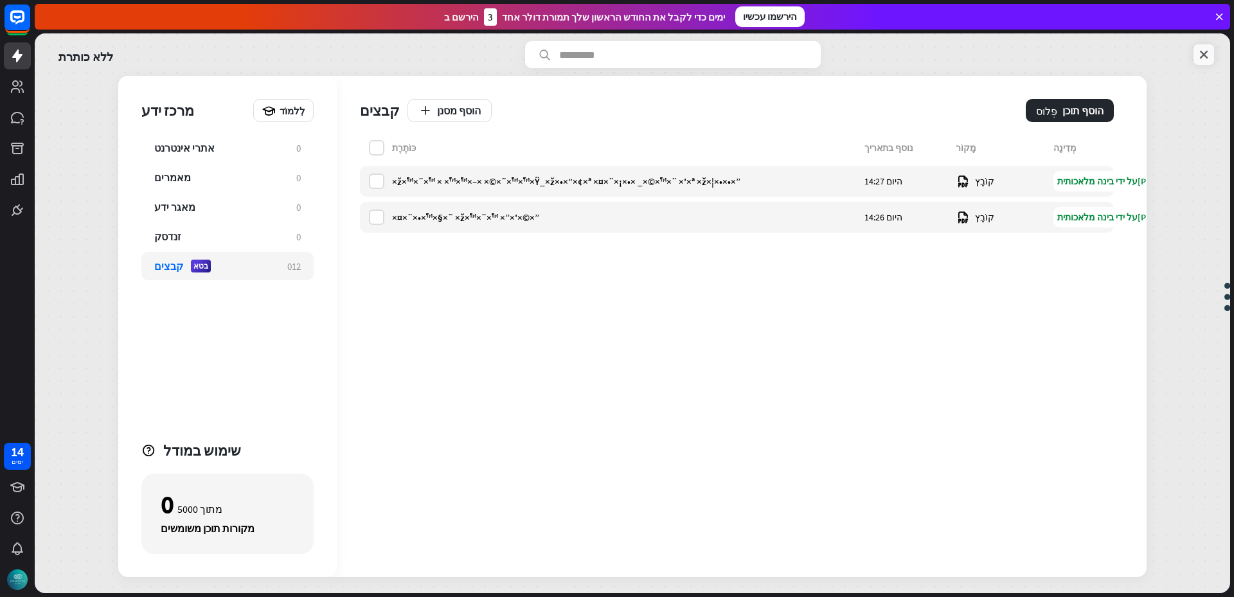
click at [1204, 55] on icon at bounding box center [1204, 54] width 13 height 13
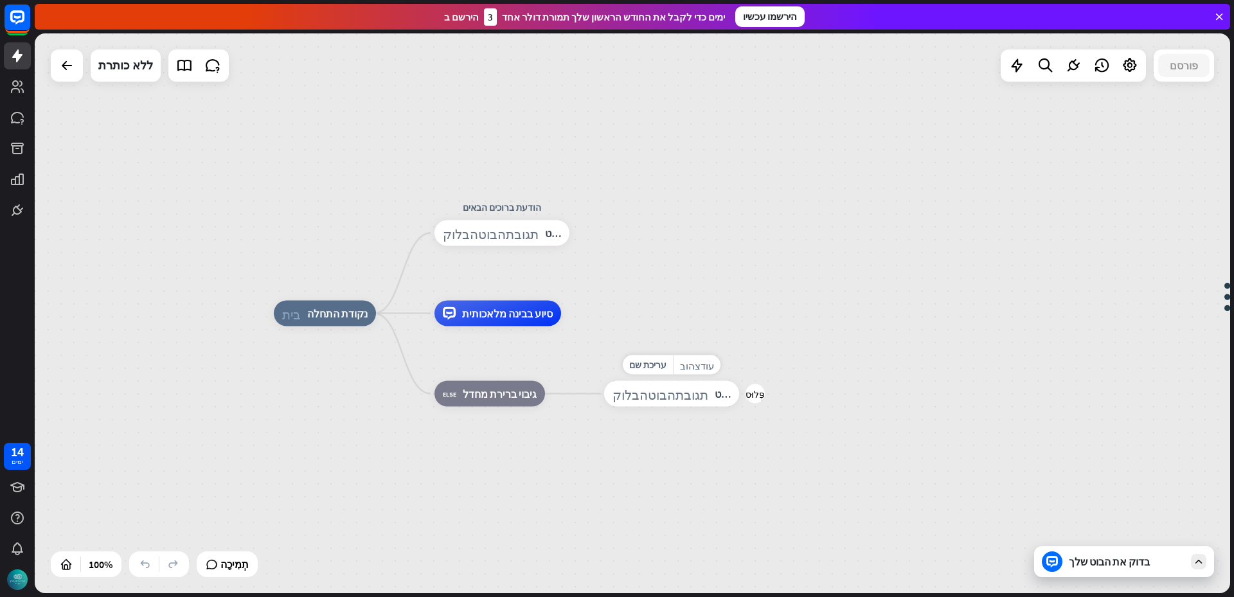
click at [663, 399] on font "תגובת_הבוט_הבלוק" at bounding box center [661, 394] width 96 height 13
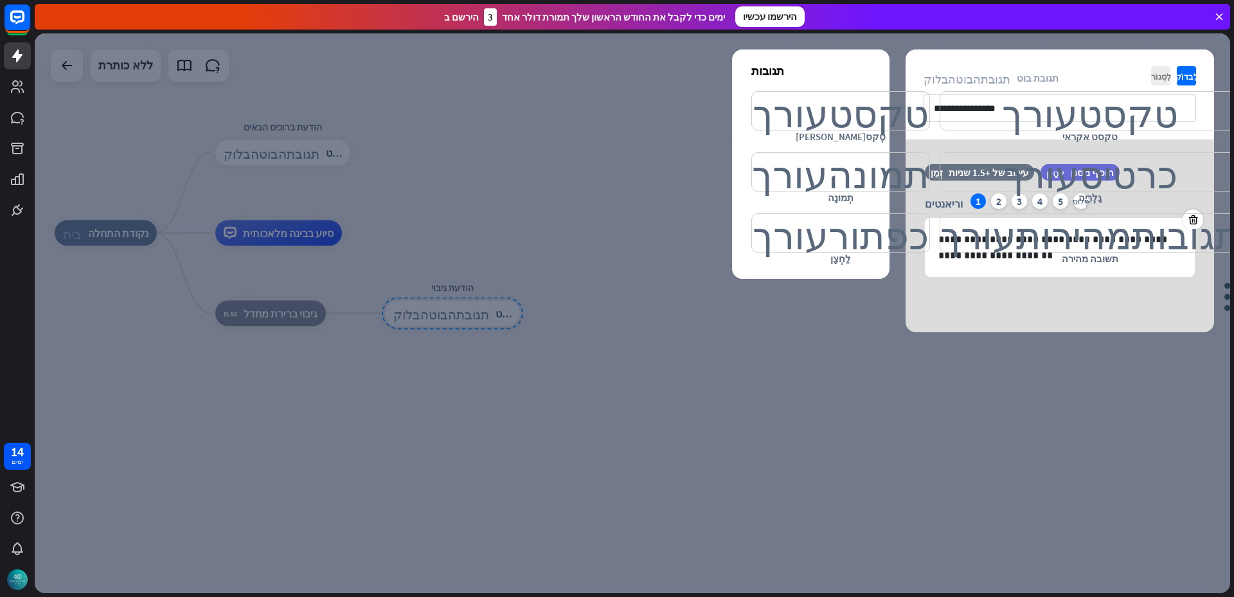
click at [607, 419] on div at bounding box center [633, 313] width 1196 height 560
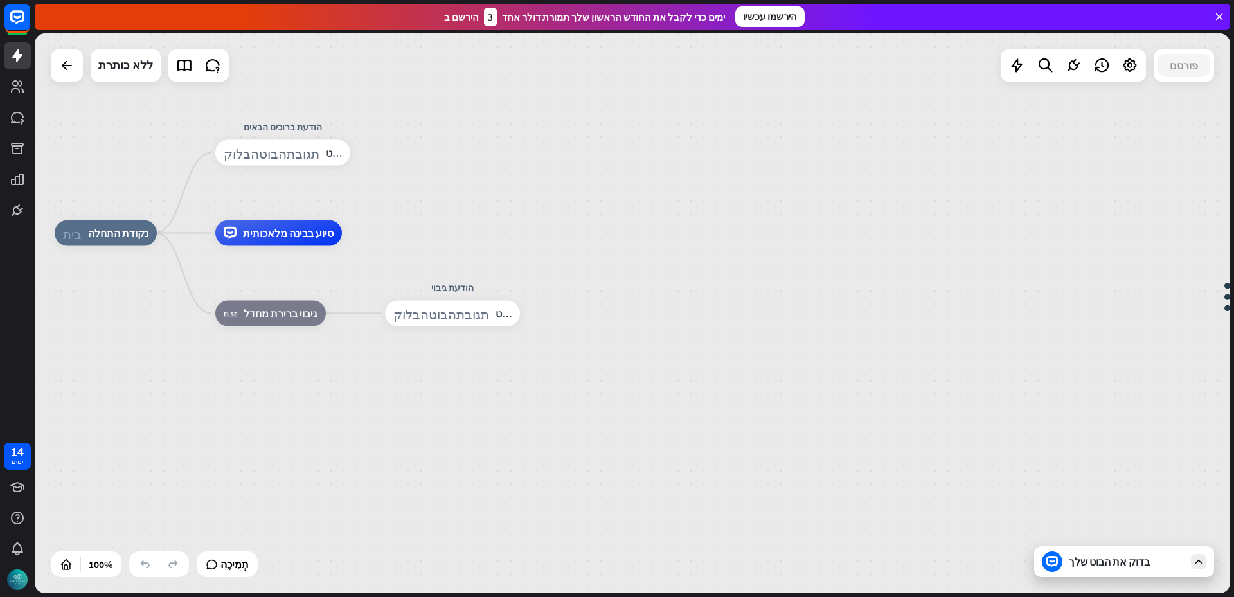
click at [1107, 571] on div "בדוק את הבוט שלך" at bounding box center [1124, 561] width 180 height 31
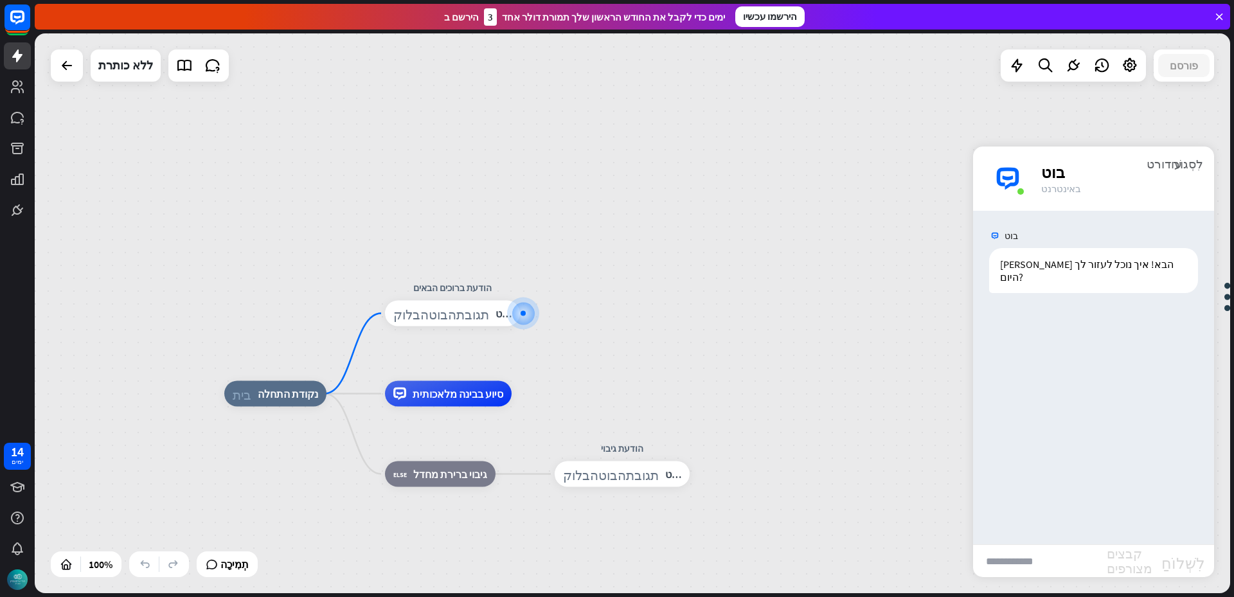
click at [1025, 563] on input "text" at bounding box center [1040, 561] width 134 height 32
type input "**********"
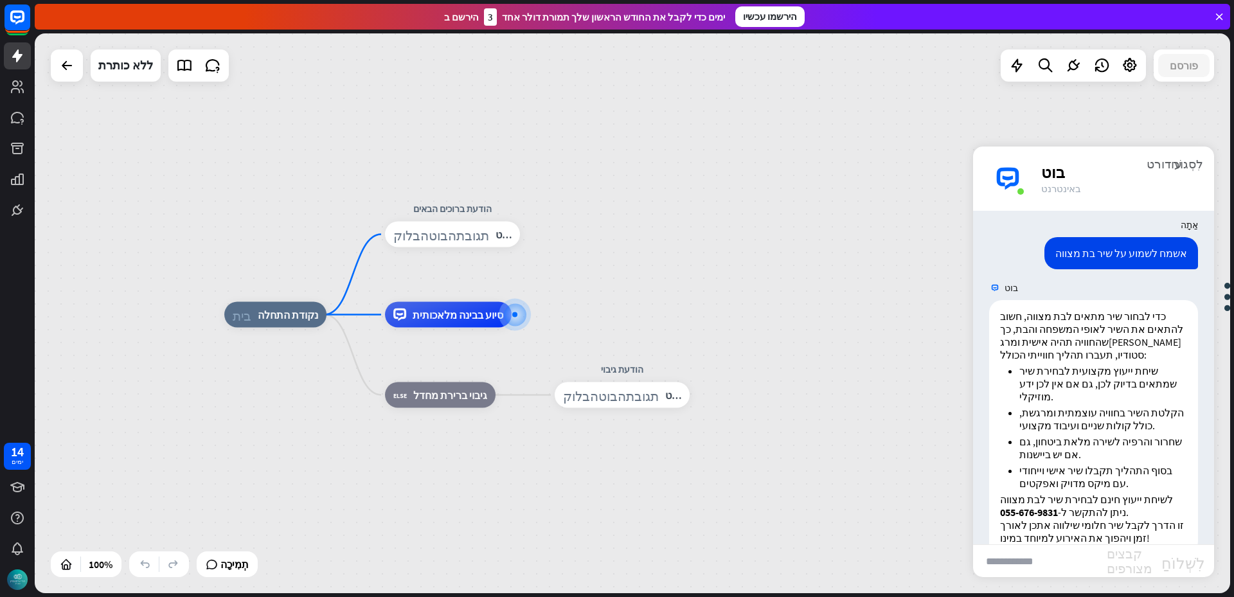
scroll to position [116, 0]
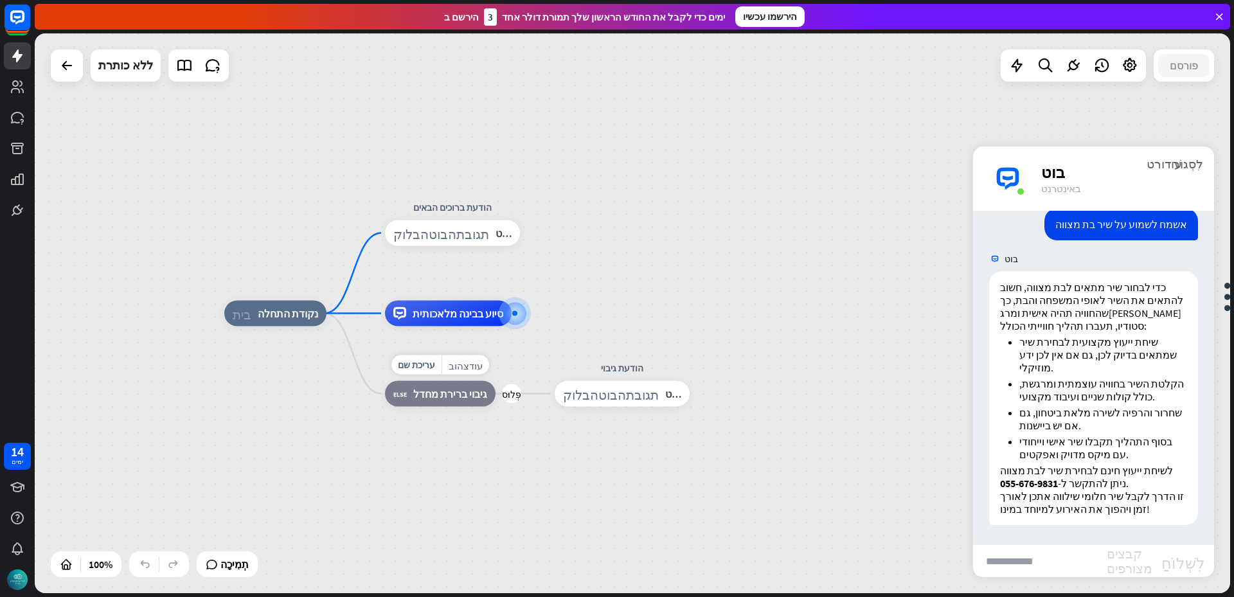
click at [445, 399] on font "גיבוי ברירת מחדל" at bounding box center [450, 394] width 74 height 13
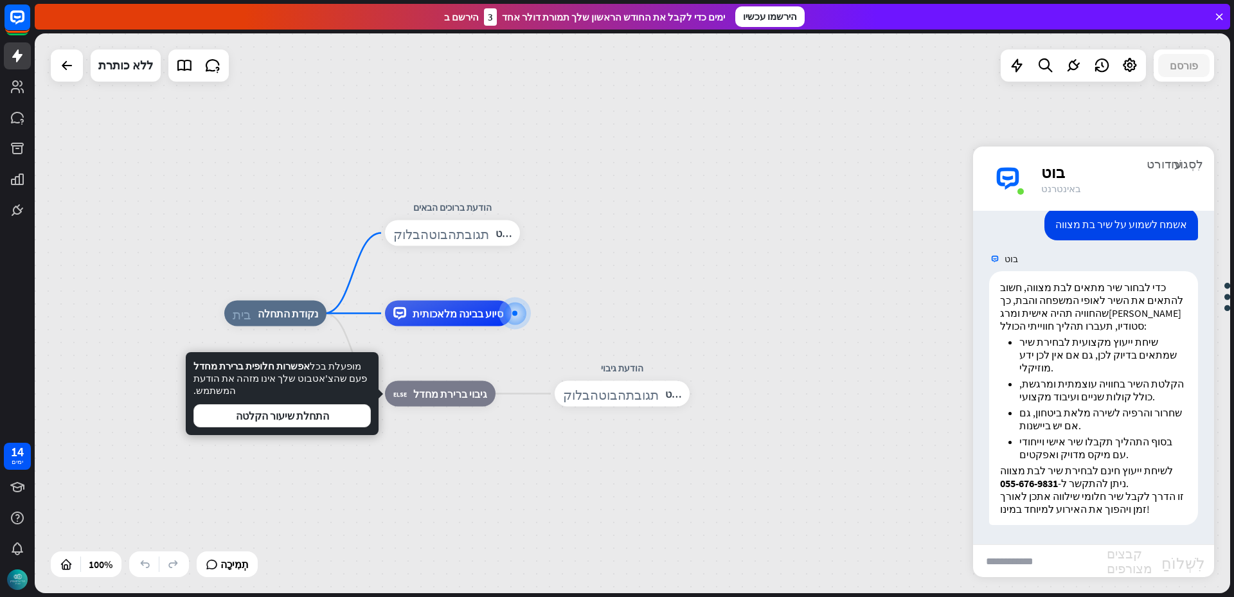
click at [428, 534] on div "בית_2 נקודת התחלה הודעת ברוכים הבאים תגובת_הבוט_הבלוק תגובת בוט סיוע בבינה מלאכ…" at bounding box center [822, 594] width 1196 height 560
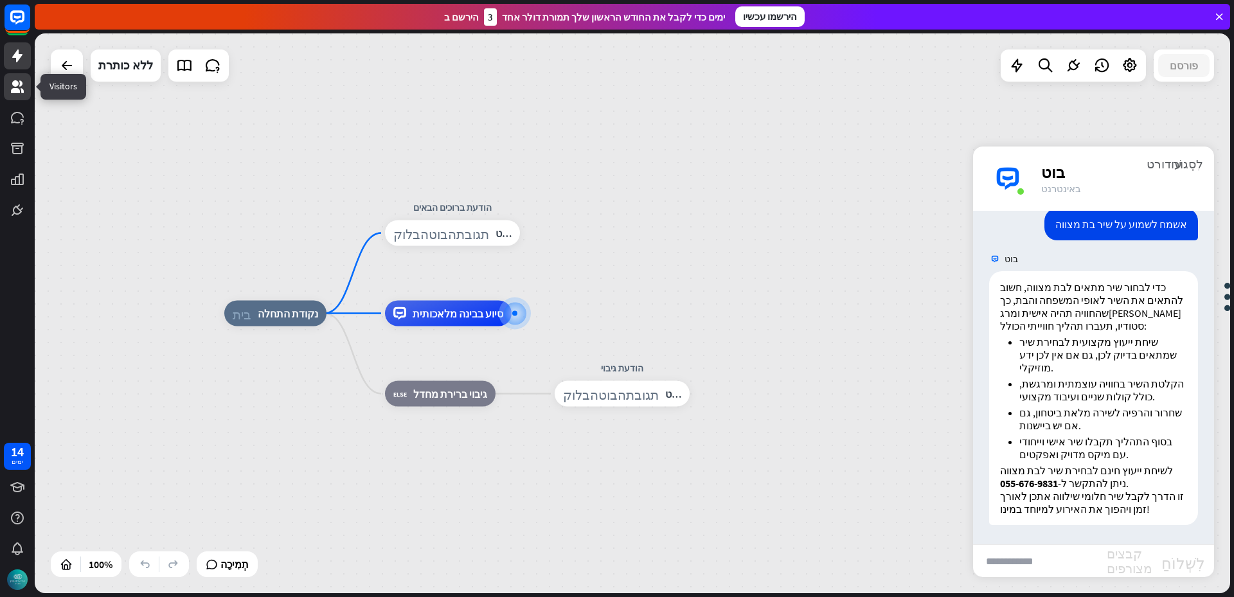
click at [19, 87] on icon at bounding box center [17, 86] width 15 height 15
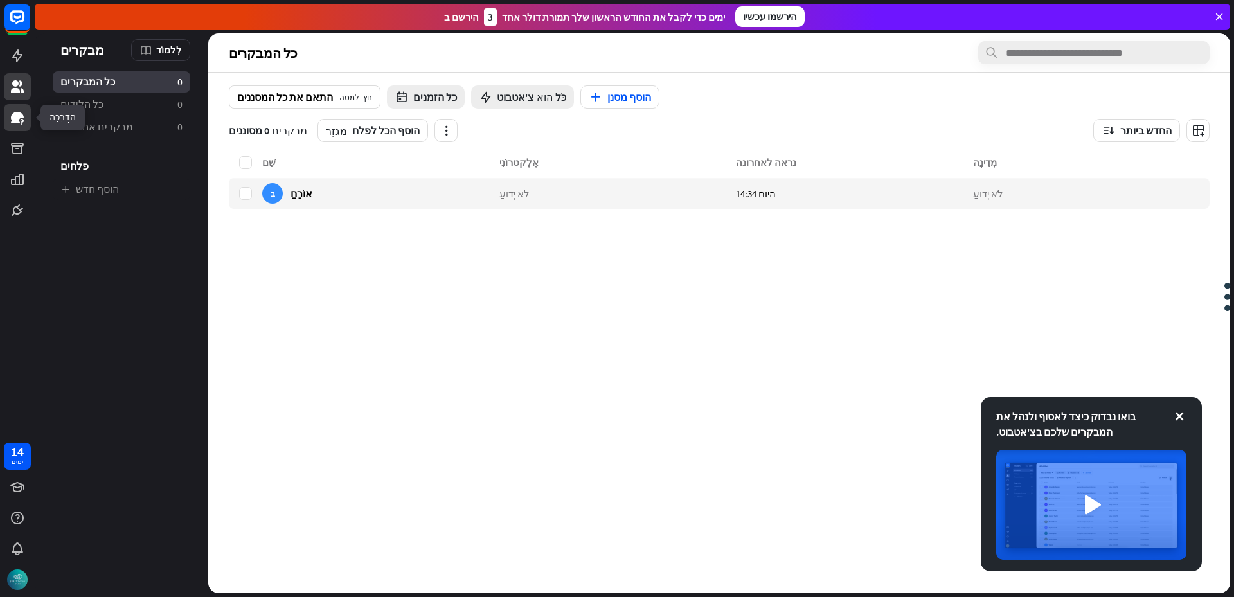
click at [20, 122] on icon at bounding box center [17, 117] width 15 height 15
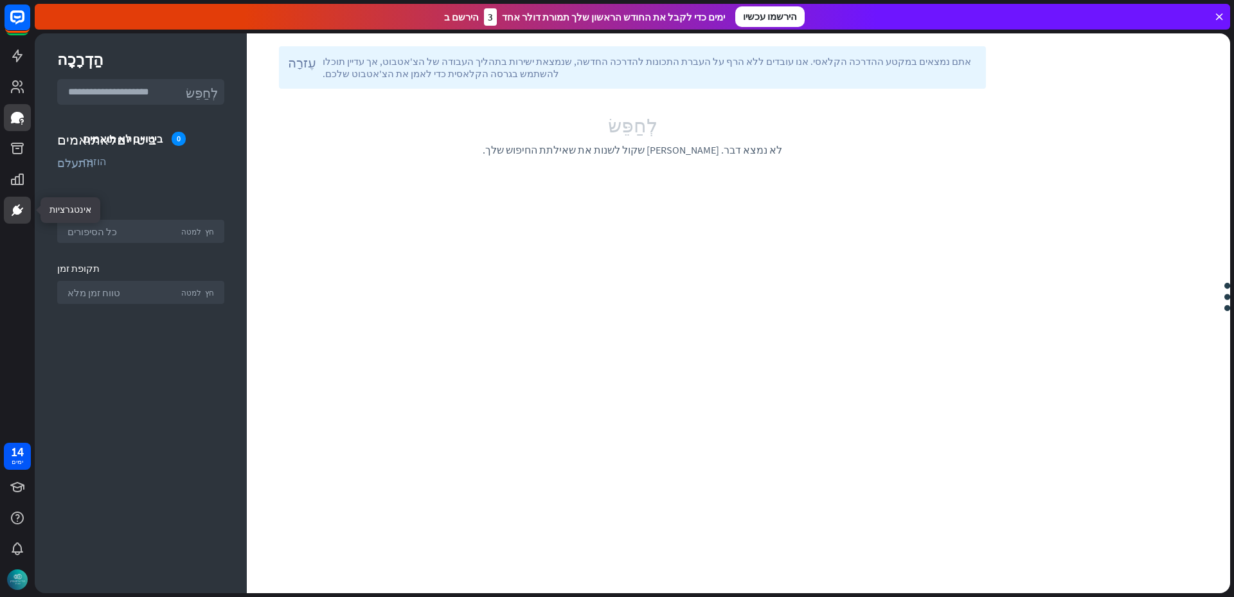
click at [18, 203] on icon at bounding box center [17, 209] width 15 height 15
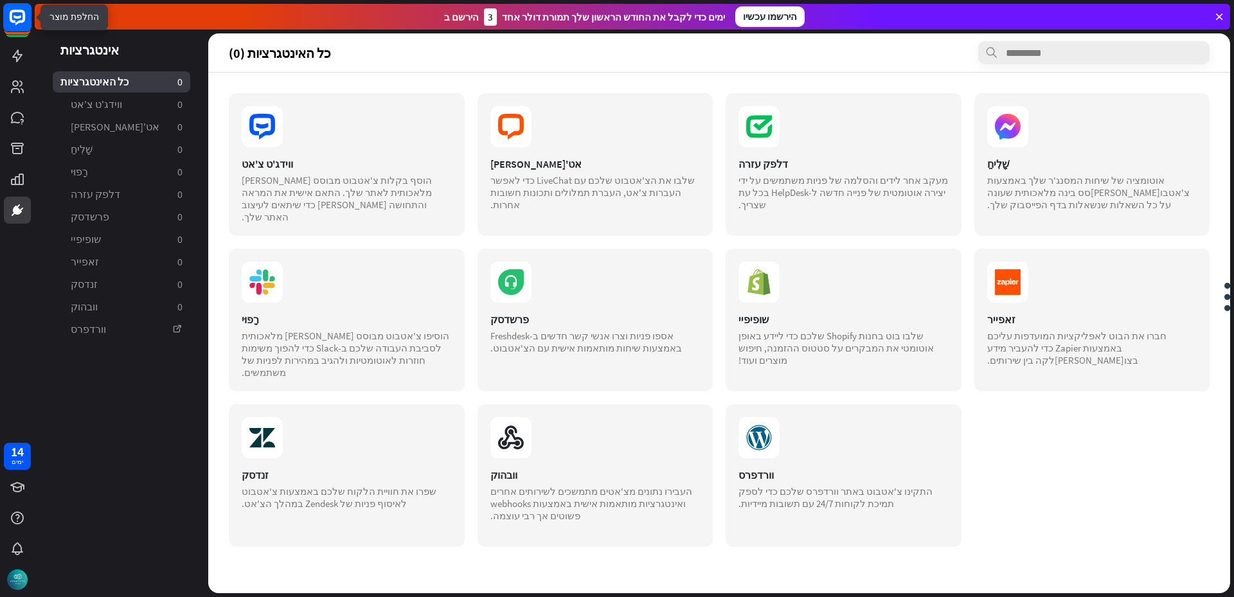
click at [19, 15] on rect at bounding box center [17, 17] width 28 height 28
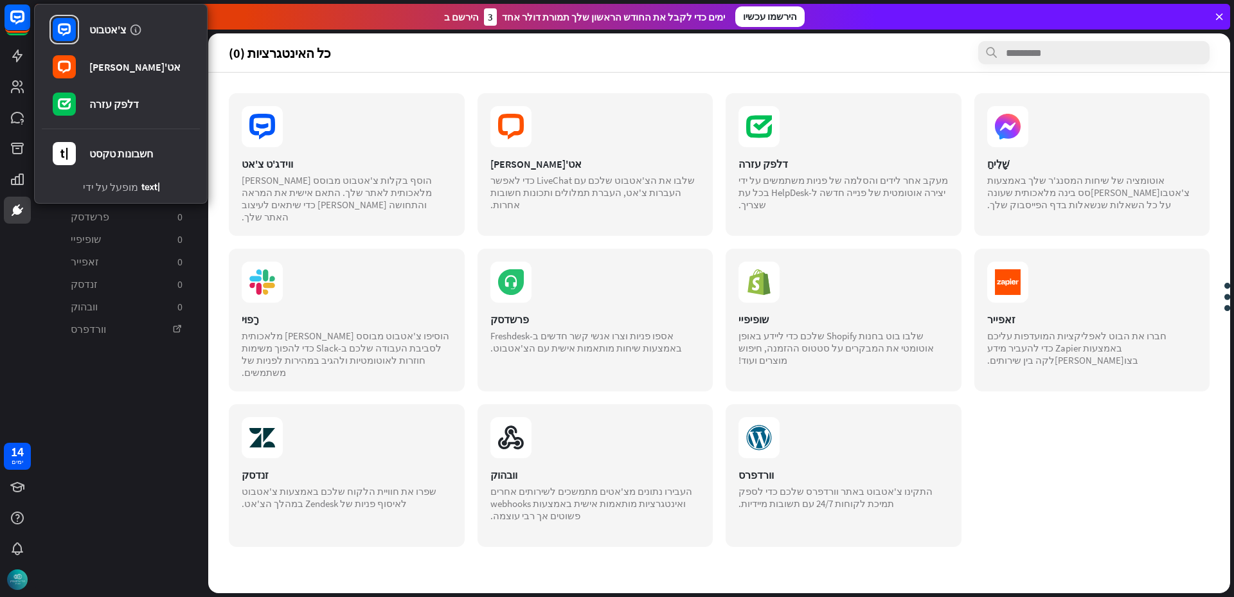
click at [102, 427] on aside "אינטגרציות כל האינטגרציות 0 ווידג'ט צ'אט 0 [PERSON_NAME] צ'אט 0 שָׁלִיחַ 0 רָפו…" at bounding box center [122, 313] width 174 height 560
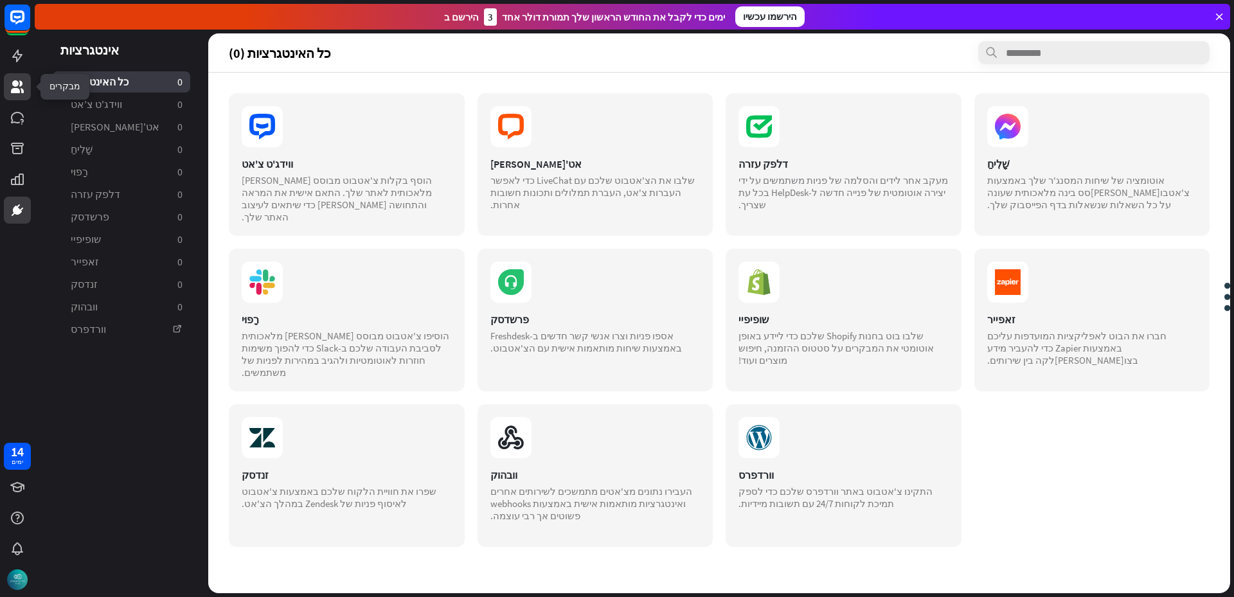
click at [19, 86] on icon at bounding box center [17, 86] width 15 height 15
